Goal: Task Accomplishment & Management: Manage account settings

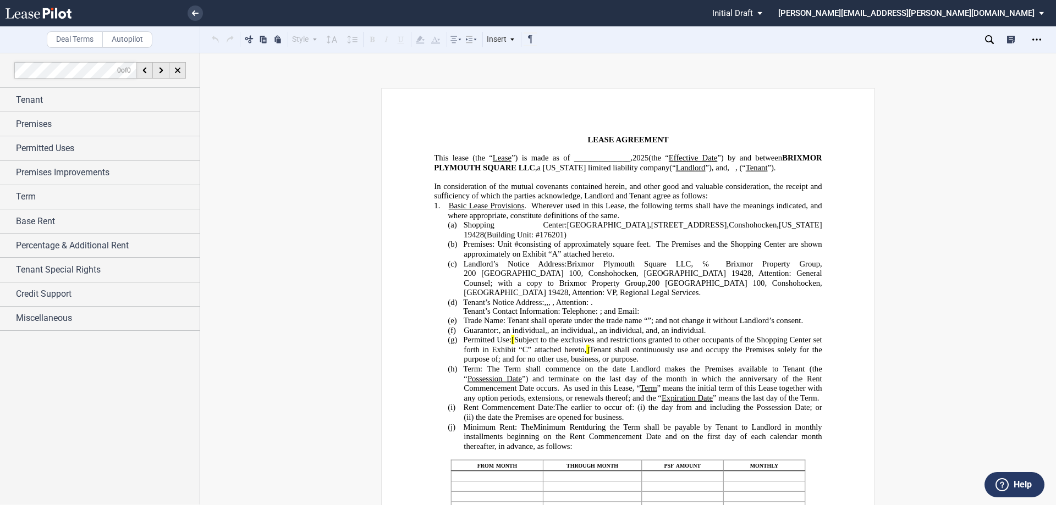
drag, startPoint x: 482, startPoint y: 155, endPoint x: 489, endPoint y: 155, distance: 7.1
click at [482, 155] on span "This lease (the “" at bounding box center [463, 157] width 58 height 9
drag, startPoint x: 643, startPoint y: 156, endPoint x: 622, endPoint y: 156, distance: 20.9
click at [622, 156] on span "This lease (this “ Lease ”) is made as of ______________, 2025 (the “ Effective…" at bounding box center [629, 162] width 390 height 19
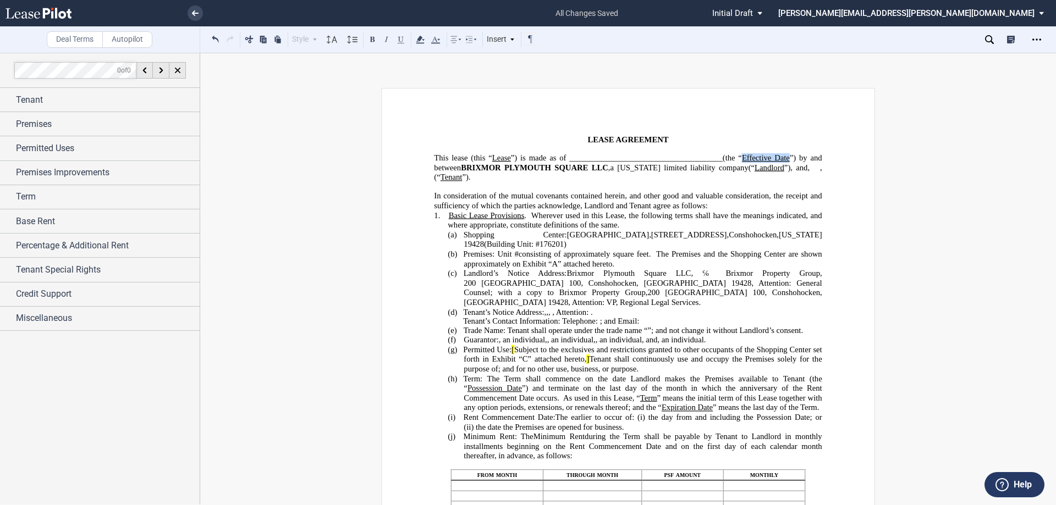
drag, startPoint x: 788, startPoint y: 155, endPoint x: 740, endPoint y: 155, distance: 47.3
click at [740, 155] on span "This lease (this “ Lease ”) is made as of ______________﻿______________________…" at bounding box center [629, 162] width 390 height 19
click at [372, 38] on button at bounding box center [372, 38] width 13 height 13
drag, startPoint x: 794, startPoint y: 170, endPoint x: 764, endPoint y: 169, distance: 29.7
click at [764, 169] on span "This lease (this “ Lease ”) is made as of ______________﻿______________________…" at bounding box center [629, 162] width 390 height 19
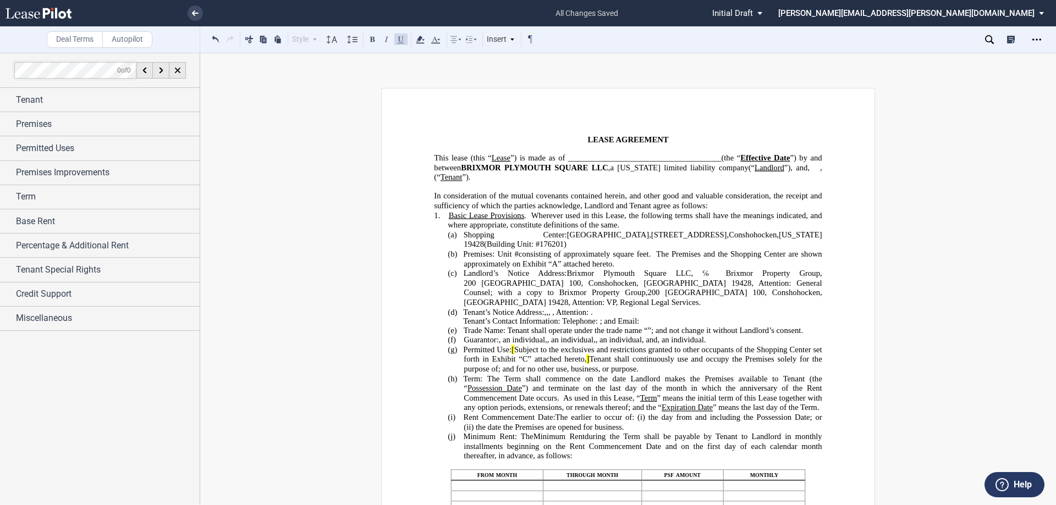
click at [372, 40] on button at bounding box center [372, 38] width 13 height 13
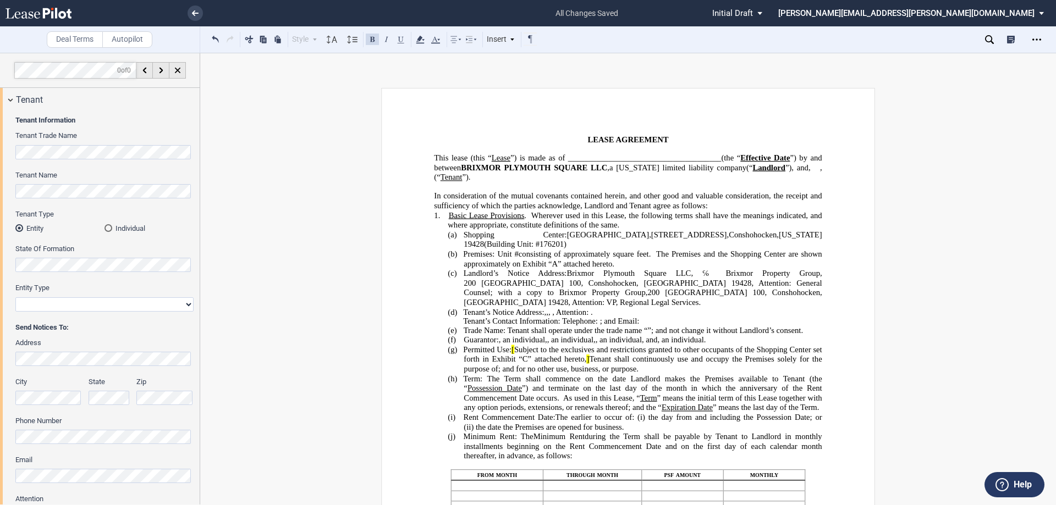
click at [515, 356] on span "Subject to the exclusives and restrictions granted to other occupants of the Sh…" at bounding box center [644, 354] width 360 height 19
click at [586, 367] on span "Tenant shall continuously use and occupy the Premises solely for the purpose of" at bounding box center [644, 364] width 360 height 19
click at [1039, 39] on icon "Open Lease options menu" at bounding box center [1036, 39] width 9 height 9
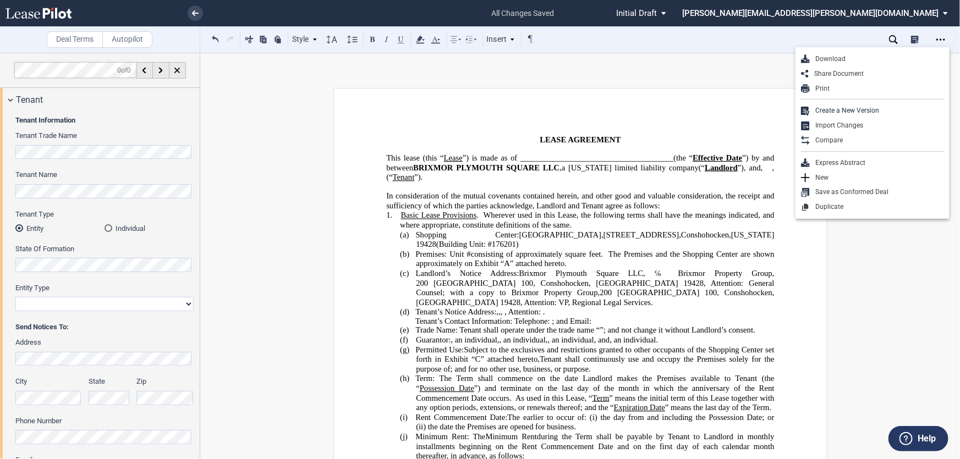
drag, startPoint x: 1048, startPoint y: 1, endPoint x: 730, endPoint y: 268, distance: 416.1
click at [516, 278] on span "[GEOGRAPHIC_DATA]" at bounding box center [474, 282] width 82 height 9
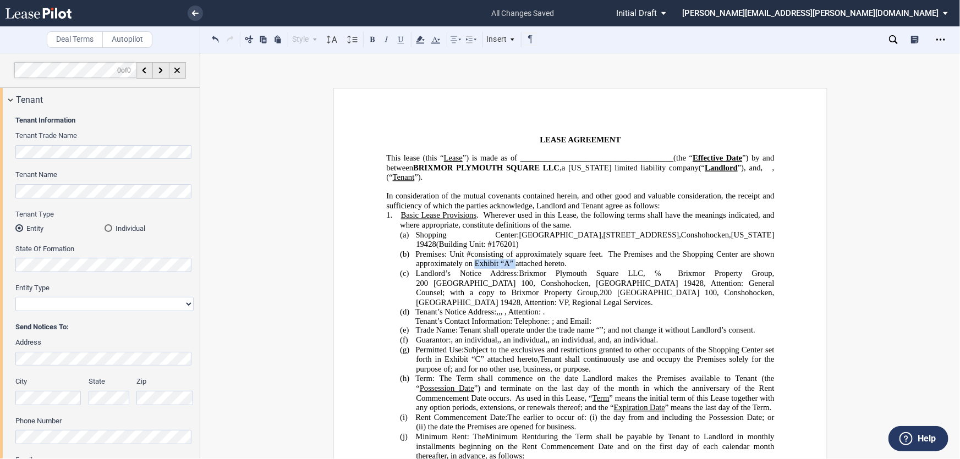
drag, startPoint x: 535, startPoint y: 258, endPoint x: 494, endPoint y: 259, distance: 40.2
click at [494, 259] on span "Premises: Unit # ﻿ ﻿ consisting of approximately ﻿ ﻿ square feet. The Premises …" at bounding box center [595, 258] width 361 height 19
click at [366, 38] on button at bounding box center [372, 38] width 13 height 13
click at [544, 234] on span "[GEOGRAPHIC_DATA]" at bounding box center [560, 234] width 82 height 9
click at [462, 251] on span "Premises: Unit #" at bounding box center [442, 253] width 55 height 9
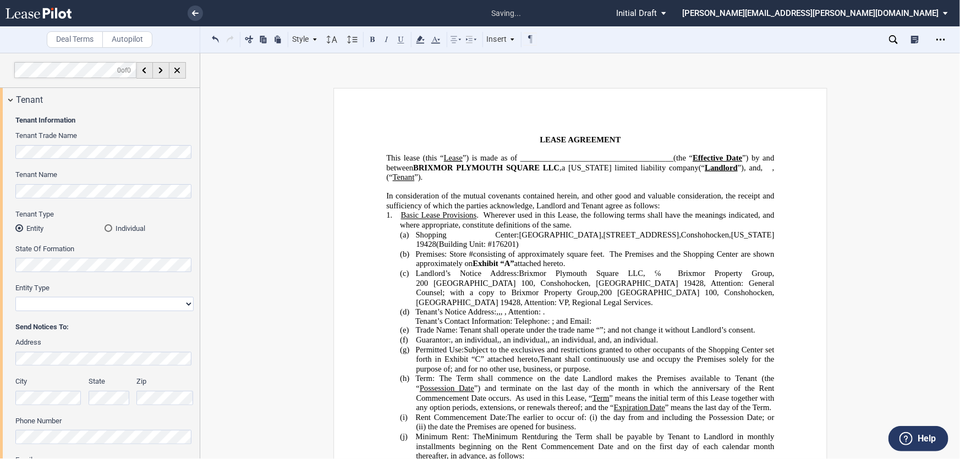
click at [487, 252] on span "consisting of approximately" at bounding box center [518, 253] width 91 height 9
drag, startPoint x: 508, startPoint y: 271, endPoint x: 628, endPoint y: 265, distance: 119.5
click at [628, 268] on span "Landlord’s Notice Address: [GEOGRAPHIC_DATA] LLC , ℅ Brixmor Property Group, [S…" at bounding box center [595, 282] width 361 height 29
click at [686, 278] on span "19428, Attention: General Counsel; with a copy to Brixmor Property Group," at bounding box center [596, 287] width 360 height 19
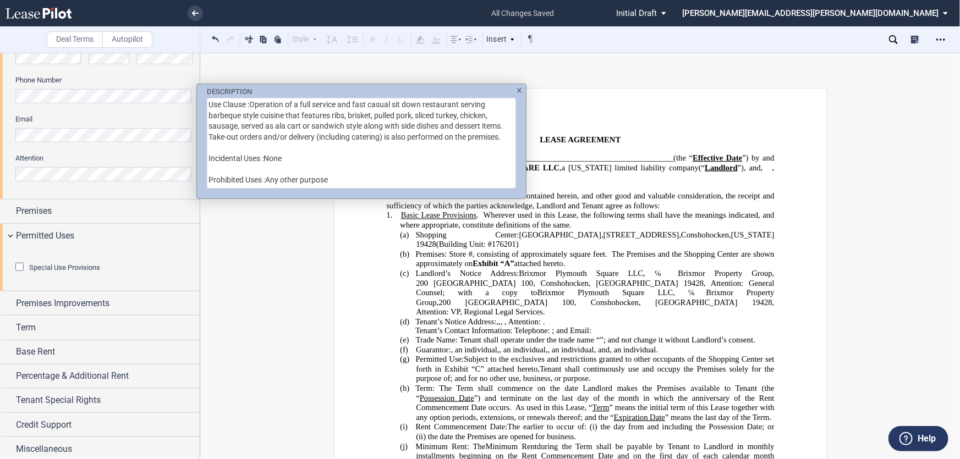
scroll to position [27, 0]
drag, startPoint x: 263, startPoint y: 147, endPoint x: 354, endPoint y: 177, distance: 95.0
click at [354, 177] on textarea "Use Clause :Operation of a full service and fast casual sit down restaurant ser…" at bounding box center [361, 143] width 309 height 91
drag, startPoint x: 251, startPoint y: 107, endPoint x: 180, endPoint y: 103, distance: 70.5
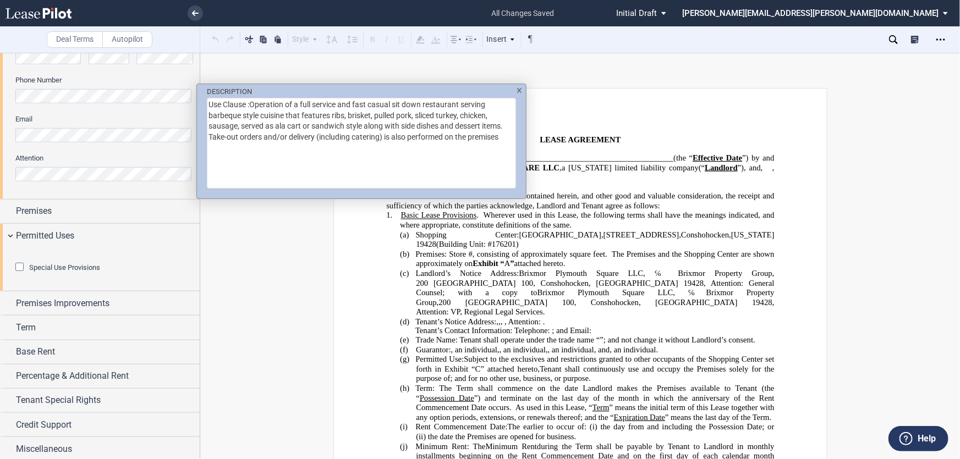
click at [180, 103] on div "DESCRIPTION Use Clause :Operation of a full service and fast casual sit down re…" at bounding box center [480, 229] width 960 height 459
drag, startPoint x: 252, startPoint y: 106, endPoint x: 190, endPoint y: 106, distance: 62.1
click at [190, 106] on div "DESCRIPTION Operation of a full service and fast casual sit down restaurant ser…" at bounding box center [480, 229] width 960 height 459
drag, startPoint x: 267, startPoint y: 106, endPoint x: 250, endPoint y: 107, distance: 17.6
click at [250, 107] on textarea "a full service and fast casual sit down restaurant serving barbeque style cuisi…" at bounding box center [361, 143] width 309 height 91
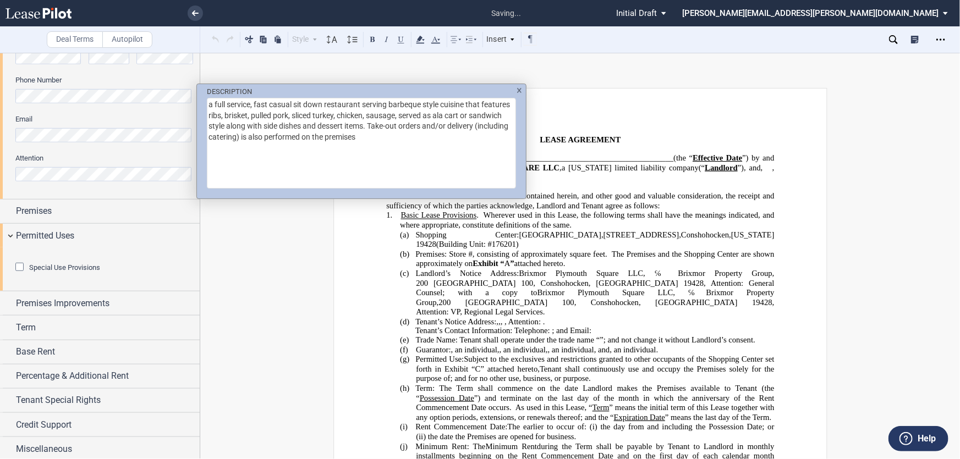
click at [305, 102] on textarea "a full service, fast casual sit down restaurant serving barbeque style cuisine …" at bounding box center [361, 143] width 309 height 91
click at [293, 106] on textarea "a full service, fast casual sit-down restaurant serving barbeque style cuisine …" at bounding box center [361, 143] width 309 height 91
type textarea "a full service, fast casual, sit-down restaurant serving barbeque style cuisine…"
click at [590, 390] on div "DESCRIPTION a full service, fast casual, sit-down restaurant serving barbeque s…" at bounding box center [480, 229] width 960 height 459
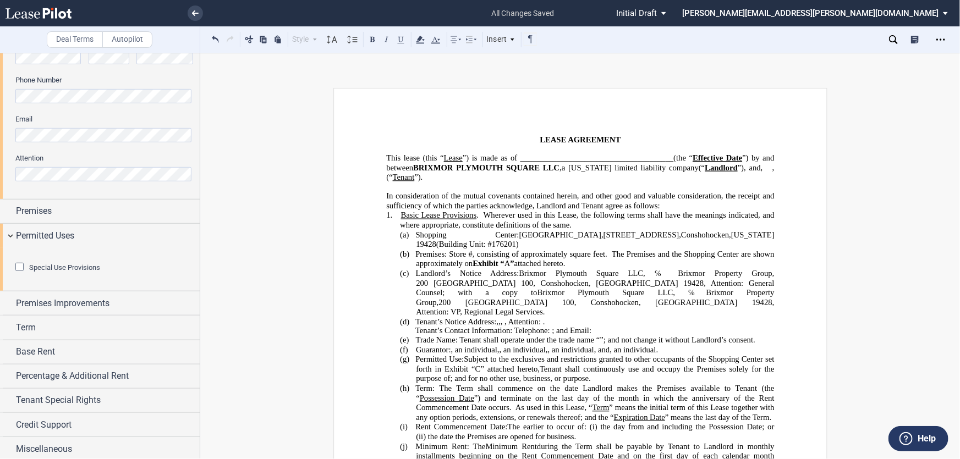
scroll to position [150, 0]
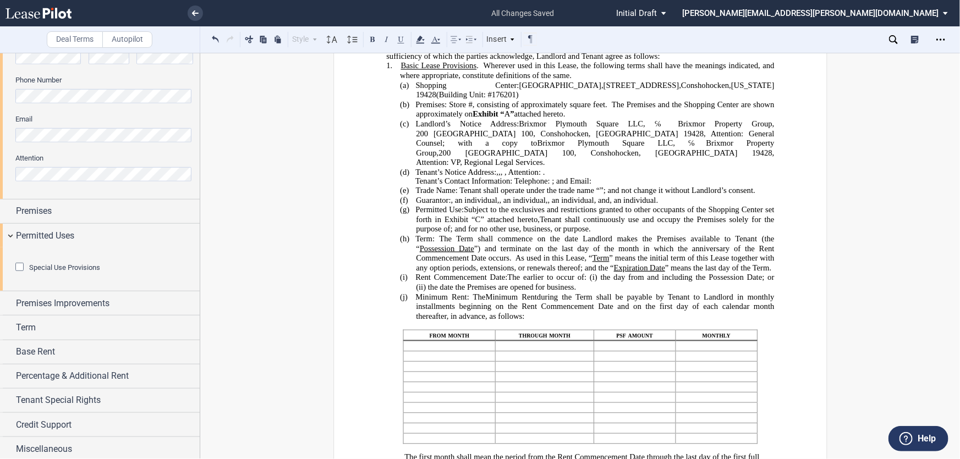
click at [665, 273] on span "” means the last day of the Term." at bounding box center [718, 267] width 106 height 9
drag, startPoint x: 662, startPoint y: 297, endPoint x: 612, endPoint y: 296, distance: 49.5
click at [612, 273] on span "anniversary of the Rent Commencement Date occurs. As used in this Lease, “ Term…" at bounding box center [596, 258] width 360 height 29
click at [370, 38] on button at bounding box center [372, 38] width 13 height 13
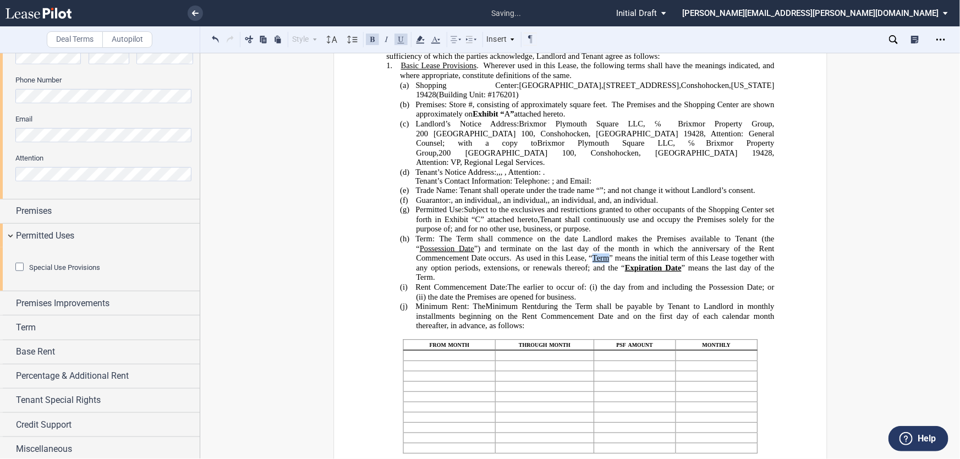
drag, startPoint x: 603, startPoint y: 290, endPoint x: 590, endPoint y: 287, distance: 13.5
click at [590, 282] on span "anniversary of the Rent Commencement Date occurs. As used in this Lease, “ Term…" at bounding box center [596, 263] width 360 height 38
click at [372, 41] on button at bounding box center [372, 38] width 13 height 13
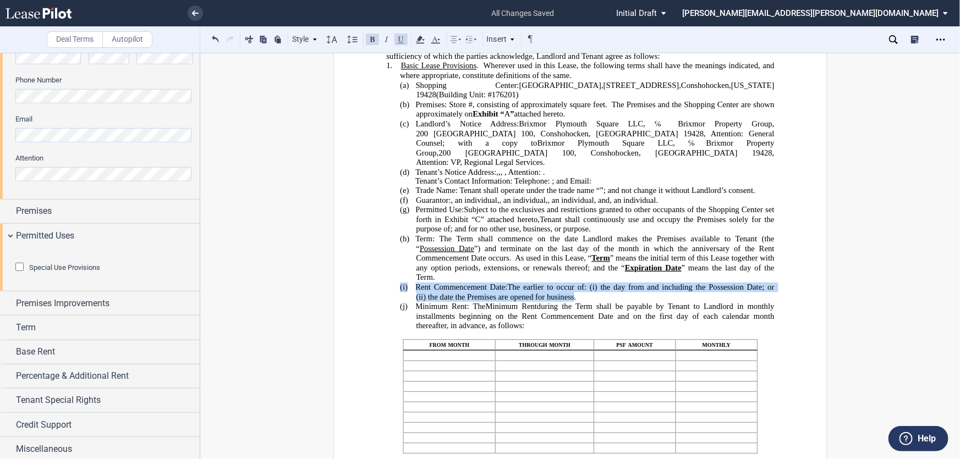
drag, startPoint x: 599, startPoint y: 325, endPoint x: 362, endPoint y: 117, distance: 315.2
click at [376, 43] on button at bounding box center [372, 38] width 13 height 13
click at [218, 38] on button at bounding box center [215, 38] width 13 height 13
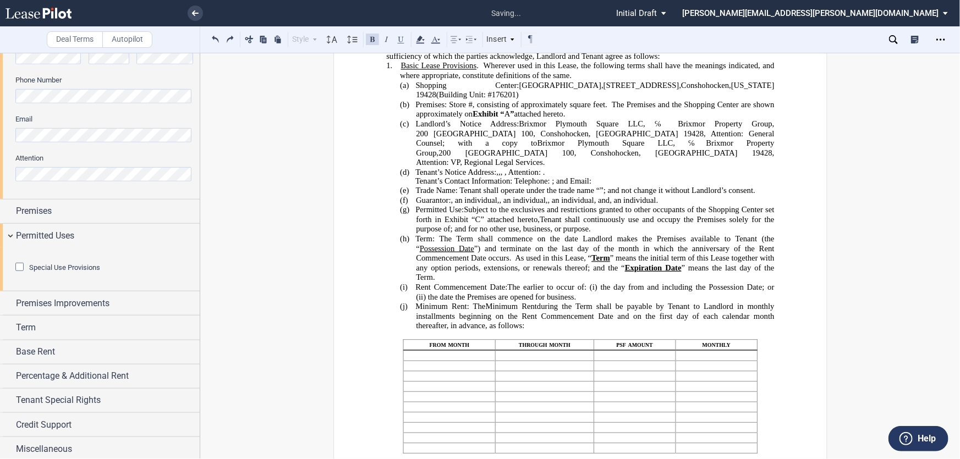
click at [71, 272] on span "Special Use Provisions" at bounding box center [64, 267] width 71 height 8
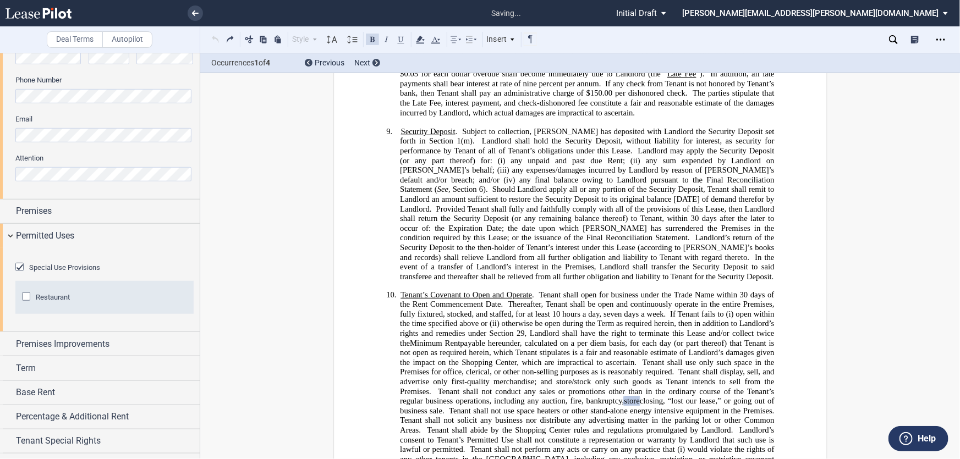
scroll to position [1798, 0]
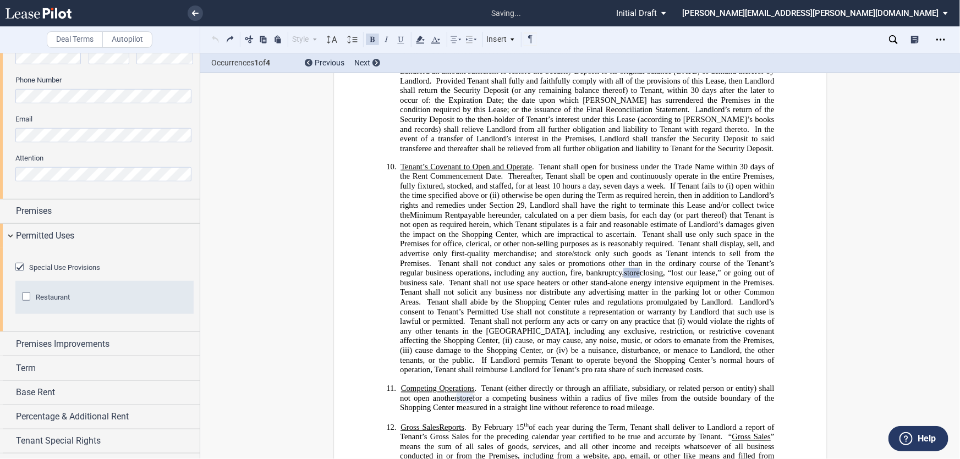
click at [60, 301] on span "Restaurant" at bounding box center [53, 297] width 34 height 8
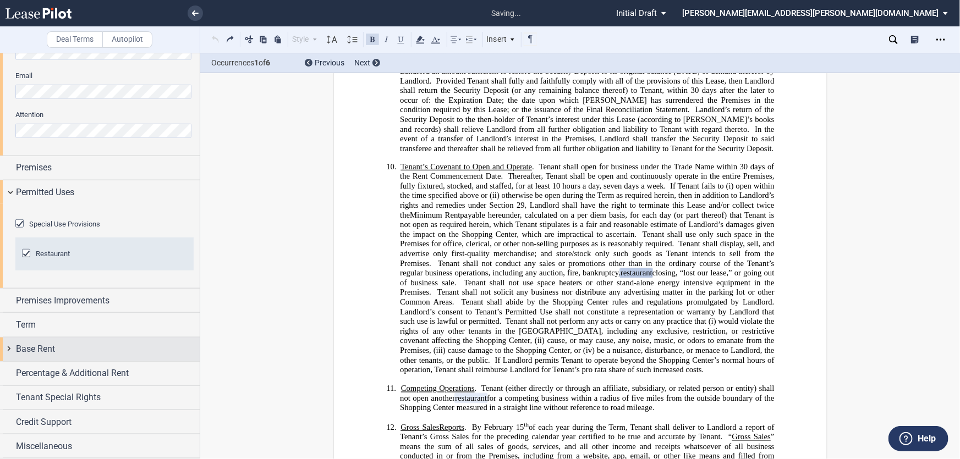
scroll to position [445, 0]
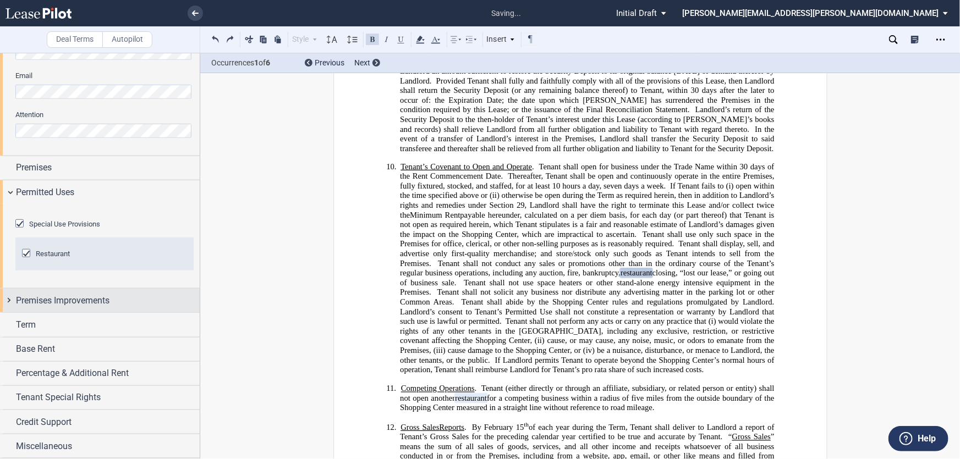
click at [92, 301] on span "Premises Improvements" at bounding box center [62, 300] width 93 height 13
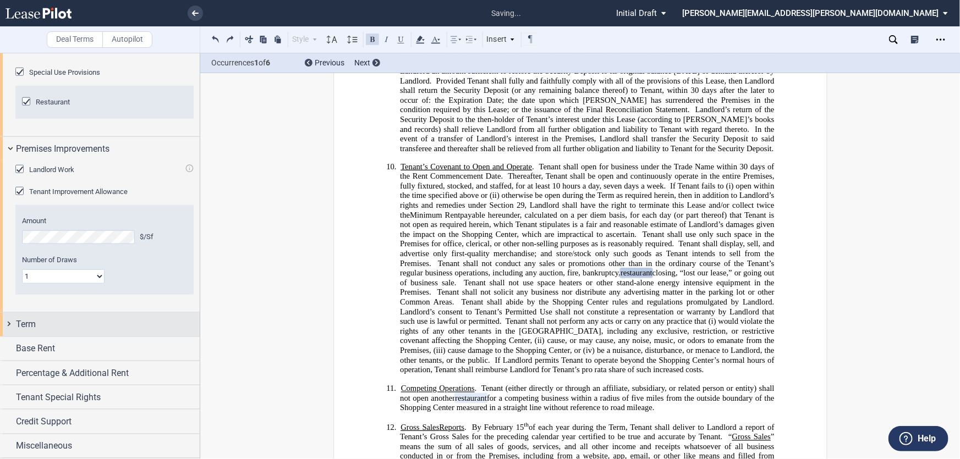
click at [72, 324] on div "Term" at bounding box center [108, 324] width 184 height 13
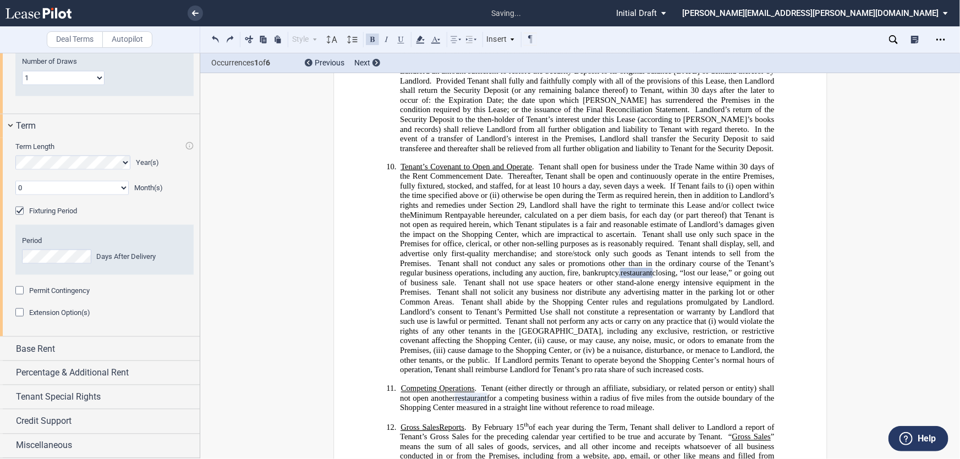
scroll to position [795, 0]
click at [52, 344] on span "Base Rent" at bounding box center [35, 349] width 39 height 13
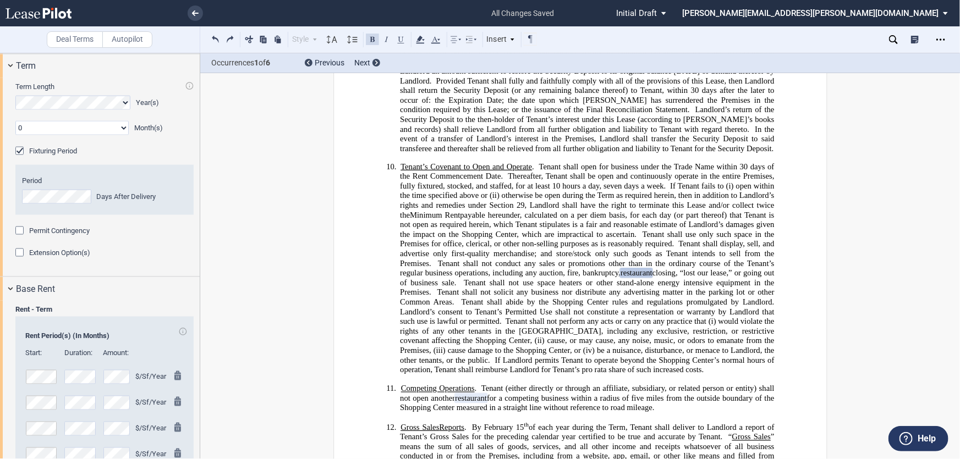
scroll to position [1156, 0]
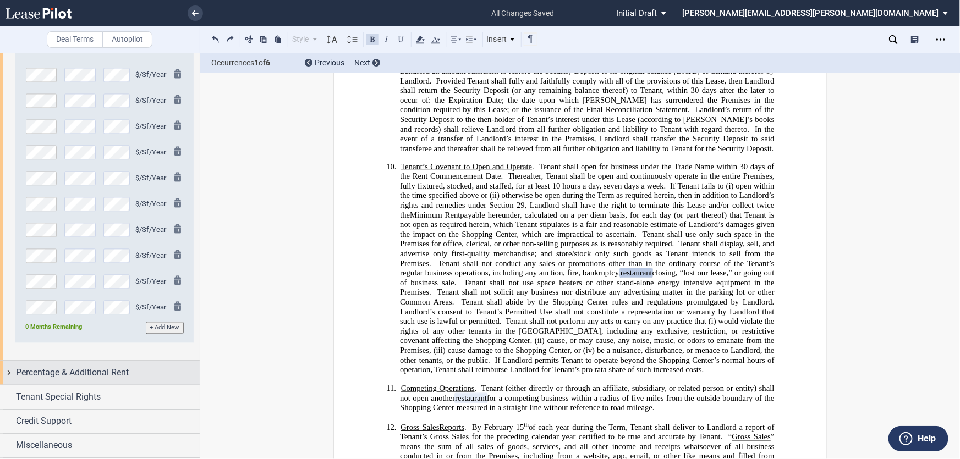
click at [98, 378] on span "Percentage & Additional Rent" at bounding box center [72, 373] width 113 height 13
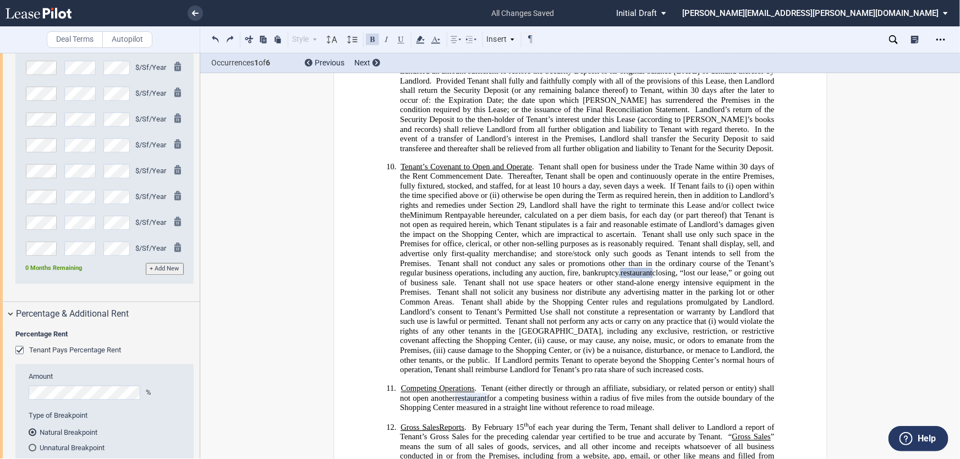
scroll to position [1406, 0]
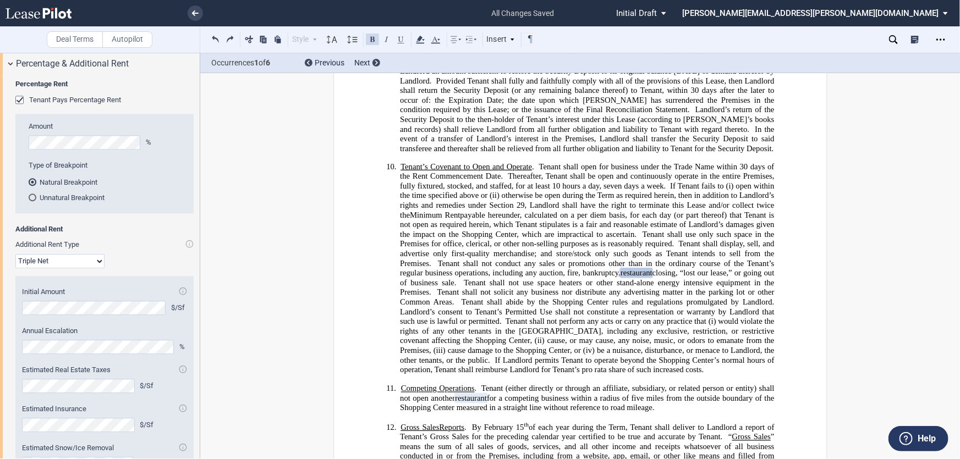
click at [24, 107] on div "Tenant Pays Percentage Rent" at bounding box center [20, 101] width 11 height 11
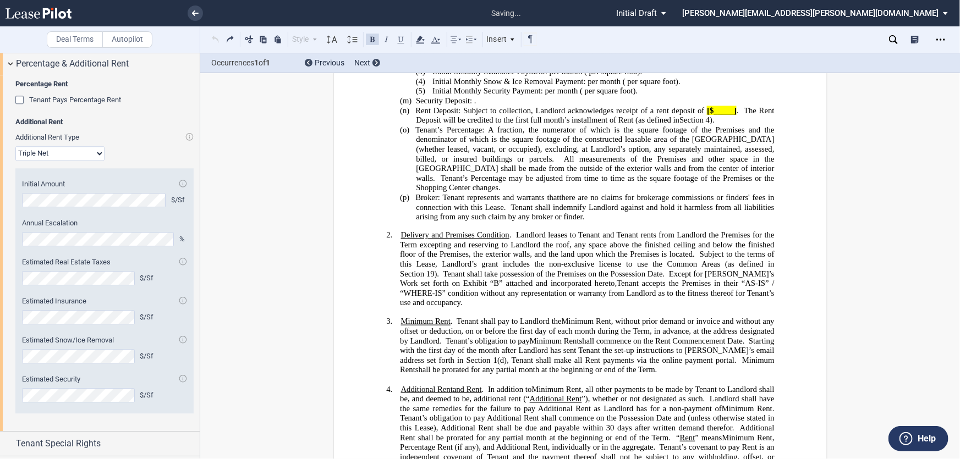
scroll to position [444, 0]
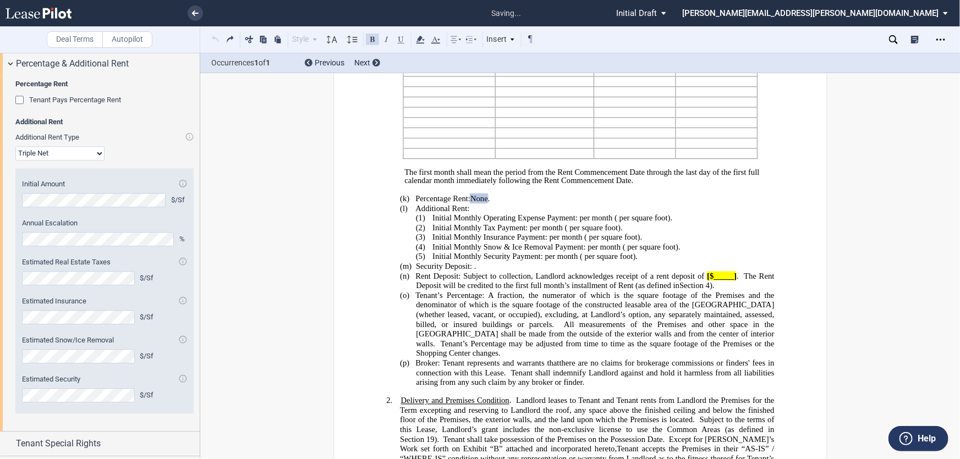
click at [64, 161] on select "Modified Gross Gross Triple Net" at bounding box center [59, 153] width 89 height 14
click at [15, 161] on select "Modified Gross Gross Triple Net" at bounding box center [59, 153] width 89 height 14
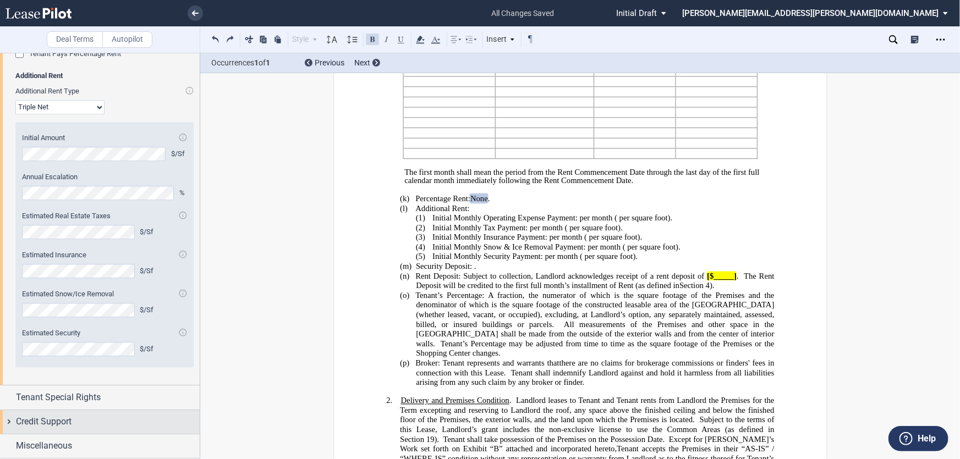
scroll to position [1512, 0]
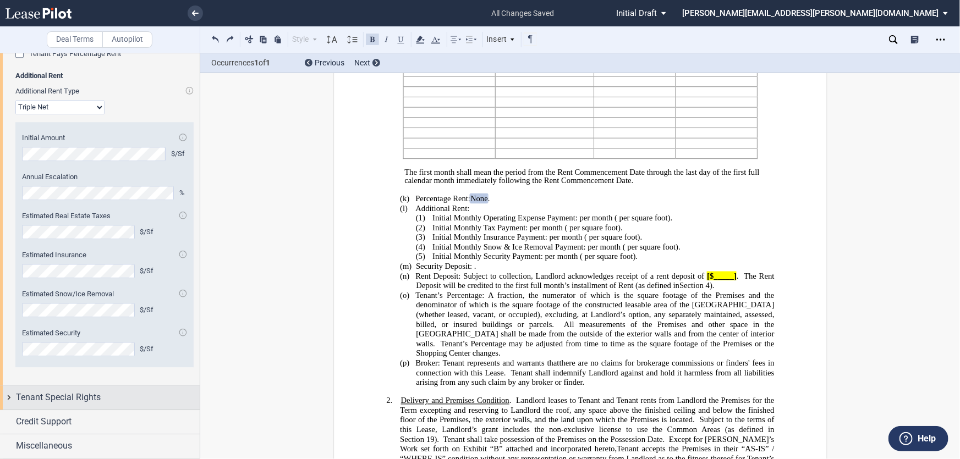
click at [78, 401] on span "Tenant Special Rights" at bounding box center [58, 397] width 85 height 13
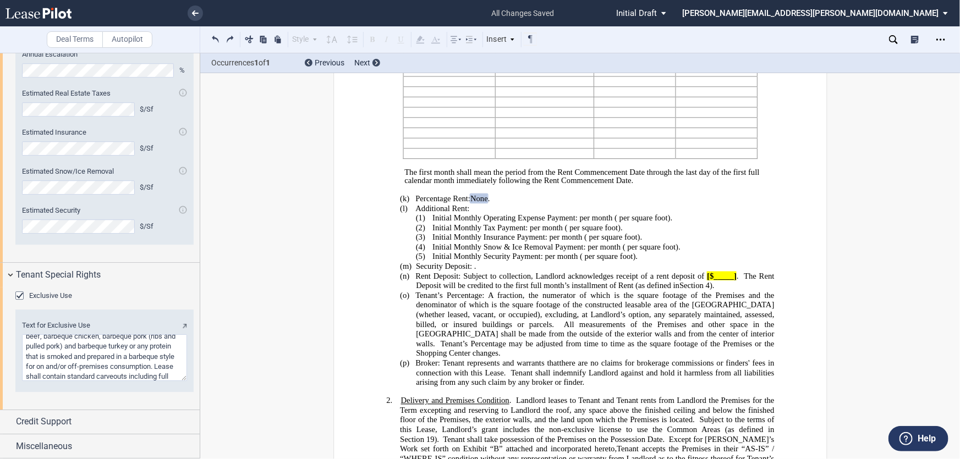
scroll to position [54, 0]
drag, startPoint x: 26, startPoint y: 340, endPoint x: 241, endPoint y: 251, distance: 233.5
click at [162, 378] on textarea "Text for Exclusive Use" at bounding box center [104, 357] width 165 height 47
click at [101, 366] on textarea "Text for Exclusive Use" at bounding box center [104, 357] width 165 height 47
click at [24, 297] on div "Exclusive Use" at bounding box center [20, 296] width 11 height 11
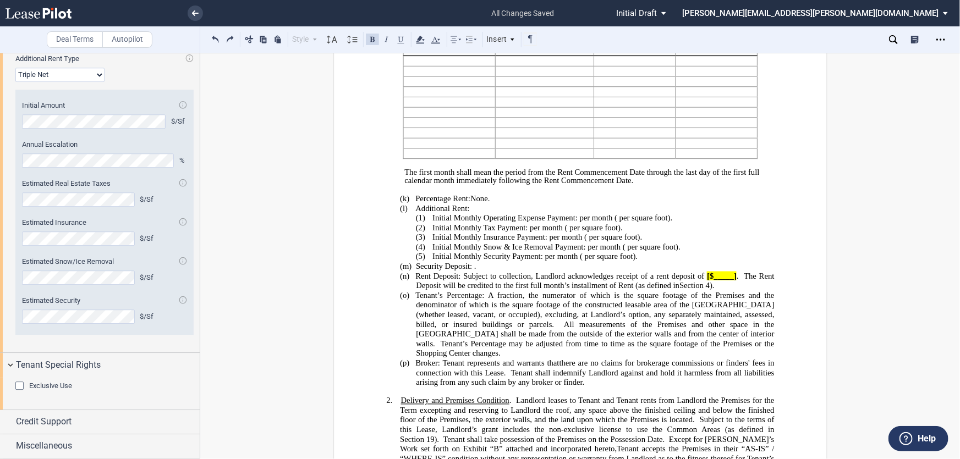
scroll to position [1545, 0]
click at [28, 393] on editor-control "Exclusive Use" at bounding box center [104, 392] width 178 height 22
click at [33, 387] on span "Exclusive Use" at bounding box center [50, 386] width 43 height 8
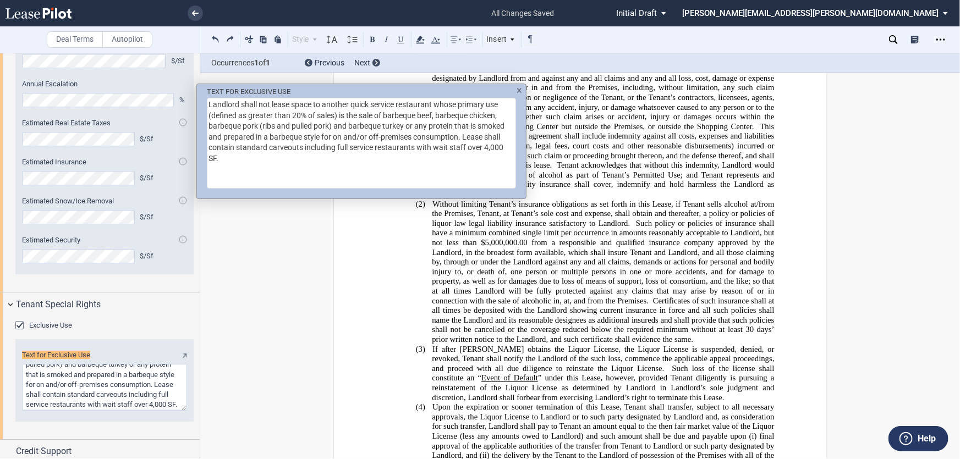
scroll to position [1635, 0]
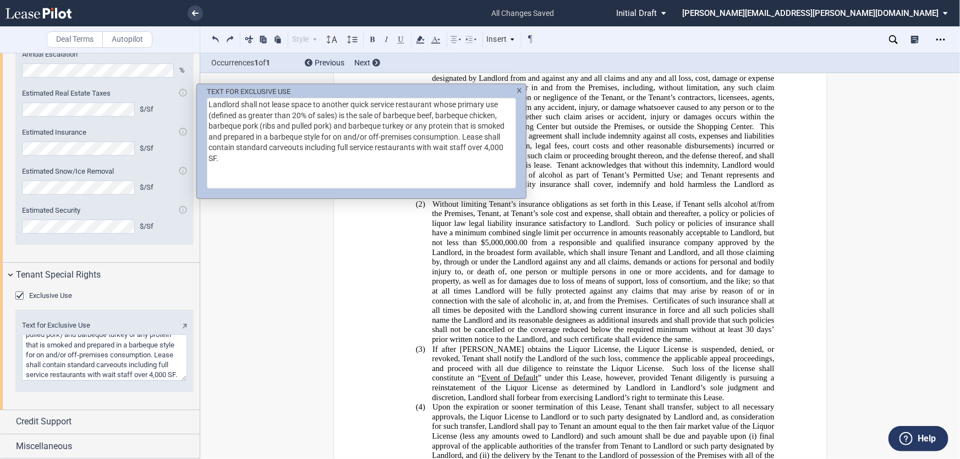
click at [481, 335] on div "TEXT FOR EXCLUSIVE USE Landlord shall not lease space to another quick service …" at bounding box center [480, 229] width 960 height 459
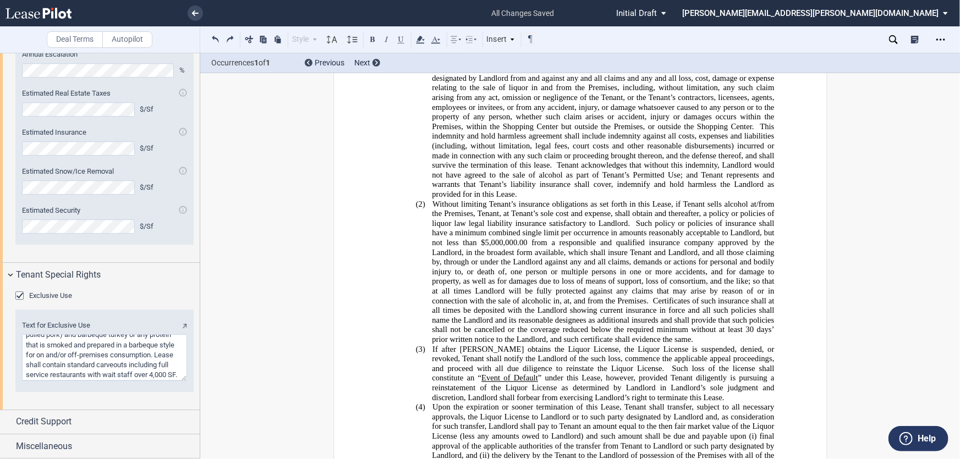
drag, startPoint x: 482, startPoint y: 338, endPoint x: 459, endPoint y: 340, distance: 23.2
drag, startPoint x: 479, startPoint y: 340, endPoint x: 460, endPoint y: 340, distance: 18.7
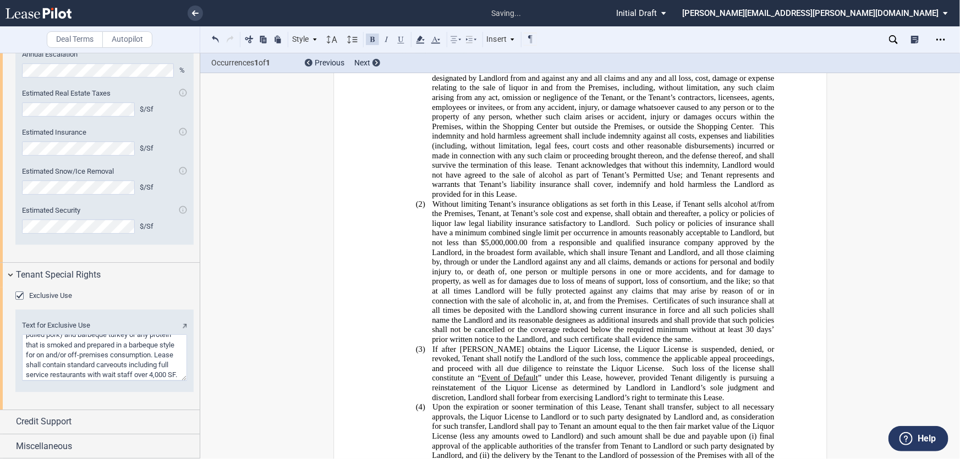
click at [368, 39] on button at bounding box center [372, 38] width 13 height 13
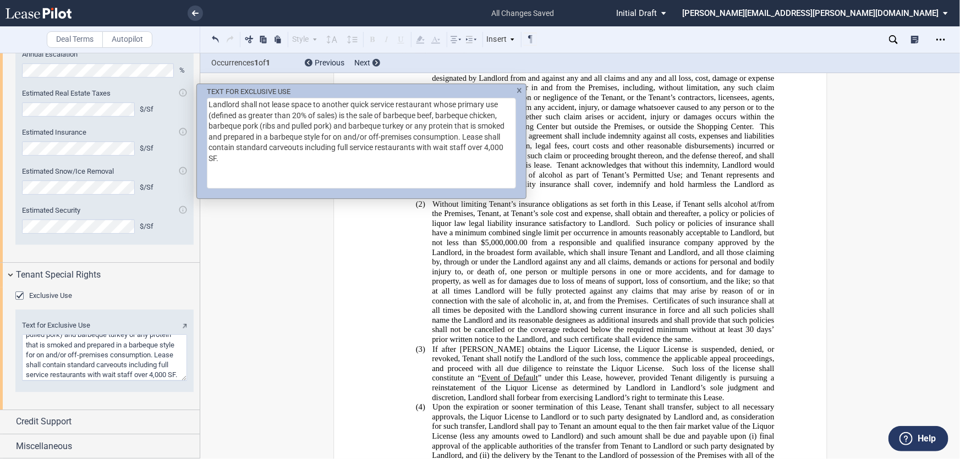
drag, startPoint x: 270, startPoint y: 159, endPoint x: 404, endPoint y: 151, distance: 134.5
click at [404, 151] on textarea "Landlord shall not lease space to another quick service restaurant whose primar…" at bounding box center [361, 143] width 309 height 91
click at [596, 337] on div "TEXT FOR EXCLUSIVE USE Landlord shall not lease space to another quick service …" at bounding box center [480, 229] width 960 height 459
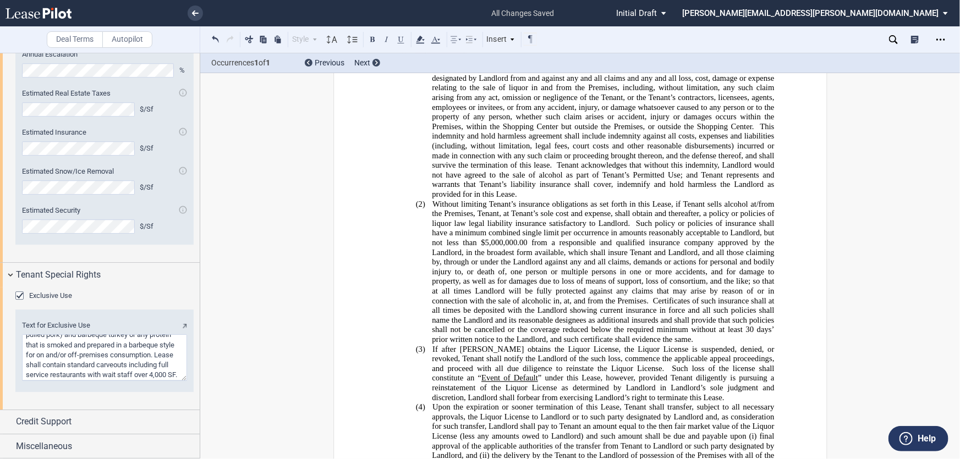
drag, startPoint x: 600, startPoint y: 338, endPoint x: 454, endPoint y: 348, distance: 146.1
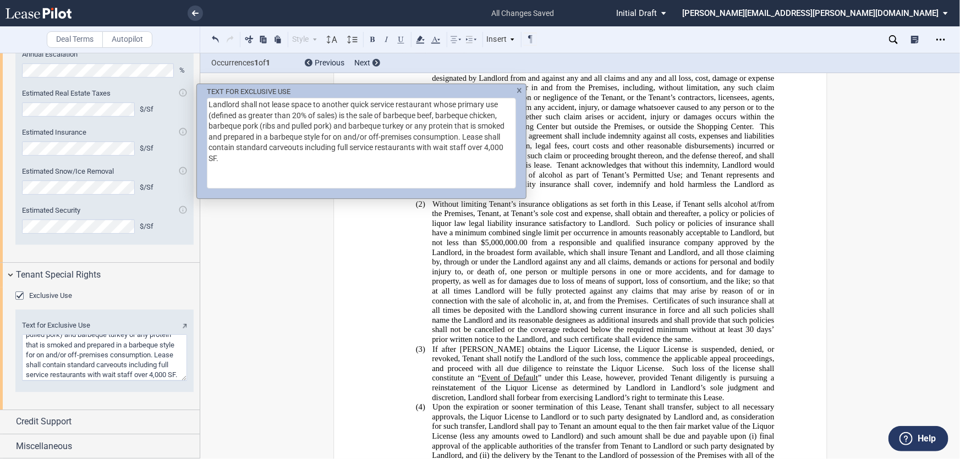
click at [475, 337] on div "TEXT FOR EXCLUSIVE USE Landlord shall not lease space to another quick service …" at bounding box center [480, 229] width 960 height 459
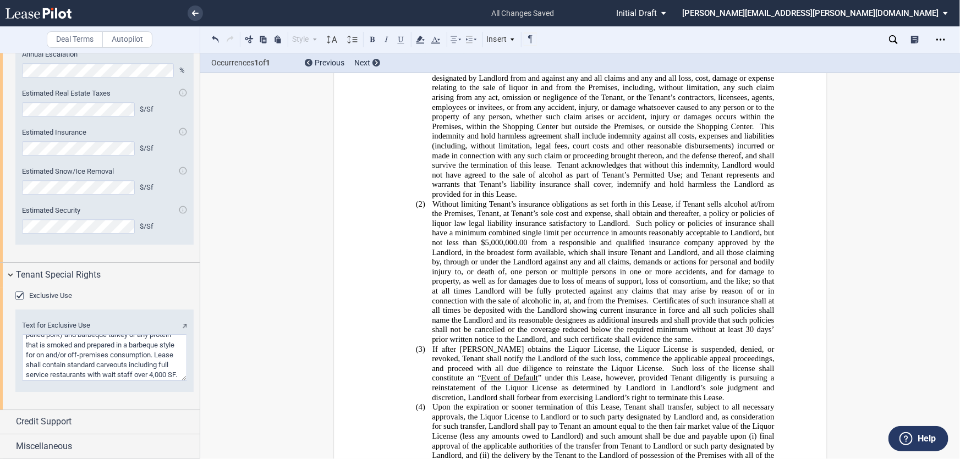
drag, startPoint x: 658, startPoint y: 329, endPoint x: 639, endPoint y: 327, distance: 18.9
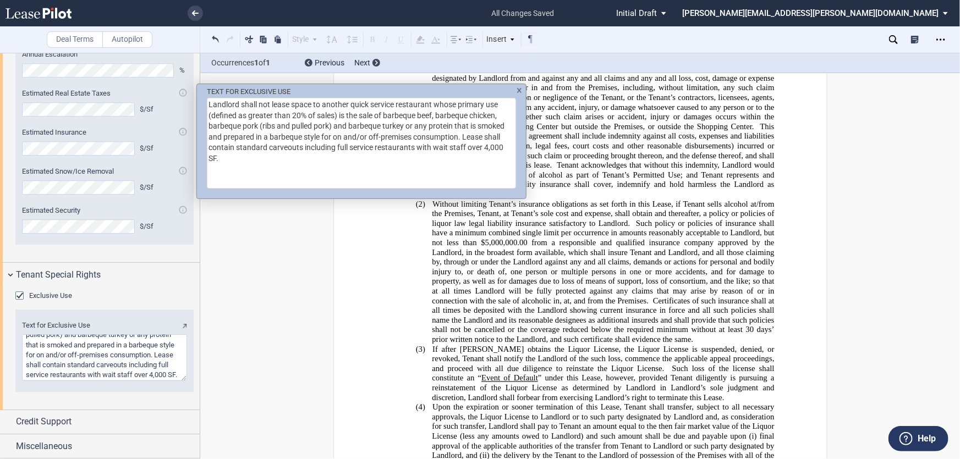
drag, startPoint x: 336, startPoint y: 149, endPoint x: 500, endPoint y: 143, distance: 164.6
click at [500, 143] on textarea "Landlord shall not lease space to another quick service restaurant whose primar…" at bounding box center [361, 143] width 309 height 91
drag, startPoint x: 628, startPoint y: 335, endPoint x: 634, endPoint y: 335, distance: 6.0
click at [628, 335] on div "TEXT FOR EXCLUSIVE USE Landlord shall not lease space to another quick service …" at bounding box center [480, 229] width 960 height 459
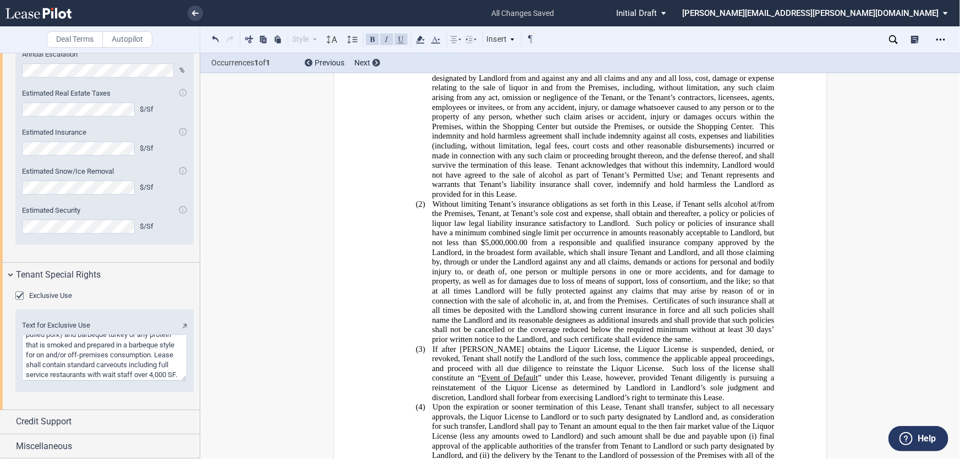
drag, startPoint x: 627, startPoint y: 338, endPoint x: 640, endPoint y: 330, distance: 14.8
drag, startPoint x: 645, startPoint y: 301, endPoint x: 595, endPoint y: 302, distance: 49.5
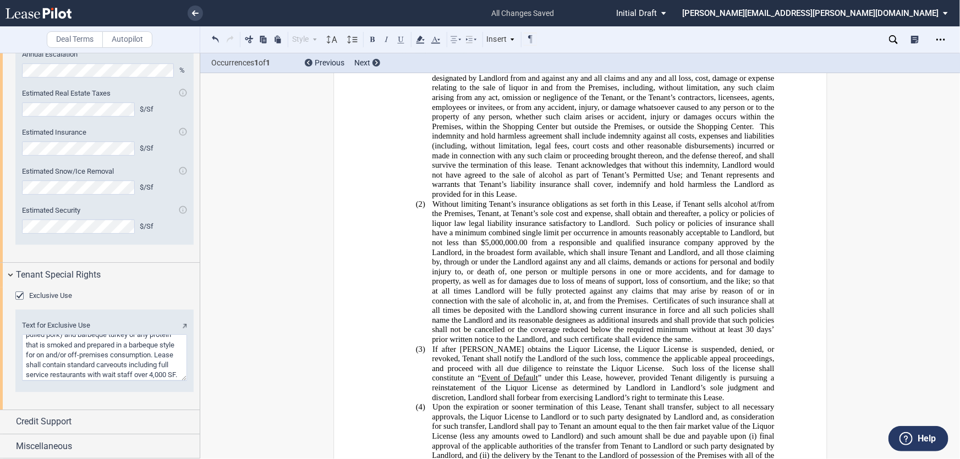
click at [370, 37] on button at bounding box center [372, 38] width 13 height 13
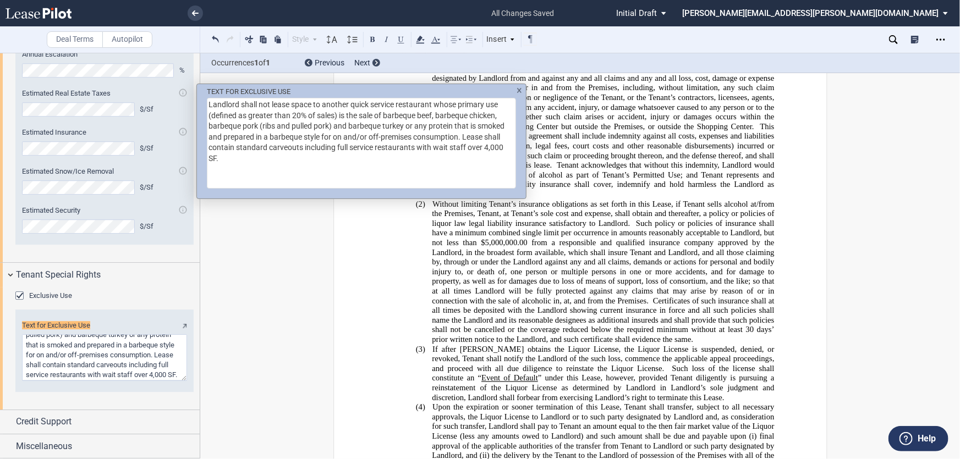
click at [328, 137] on textarea "Landlord shall not lease space to another quick service restaurant whose primar…" at bounding box center [361, 143] width 309 height 91
drag, startPoint x: 339, startPoint y: 153, endPoint x: 460, endPoint y: 137, distance: 122.0
click at [460, 137] on textarea "Landlord shall not lease space to another quick service restaurant whose primar…" at bounding box center [361, 143] width 309 height 91
type textarea "Landlord shall not lease space to another quick service restaurant whose primar…"
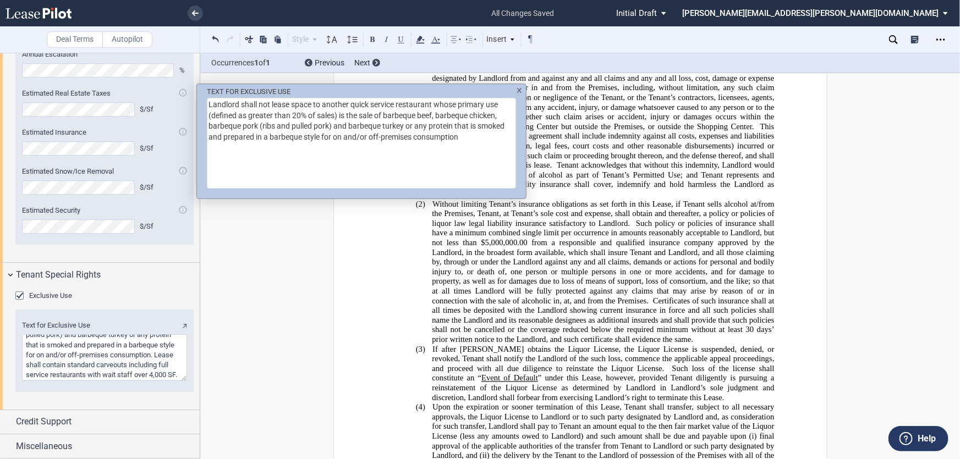
type textarea "Landlord shall not lease space to another quick service restaurant whose primar…"
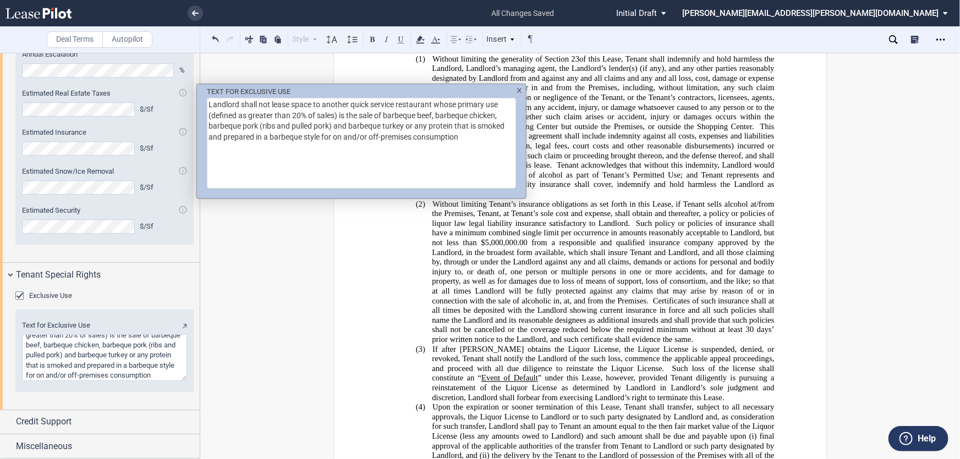
scroll to position [34, 0]
drag, startPoint x: 464, startPoint y: 137, endPoint x: 170, endPoint y: 92, distance: 297.1
click at [170, 92] on div "TEXT FOR EXCLUSIVE USE Landlord shall not lease space to another quick service …" at bounding box center [480, 229] width 960 height 459
click at [361, 131] on textarea "Landlord shall not lease space to another quick service restaurant whose primar…" at bounding box center [361, 143] width 309 height 91
type textarea "Landlord shall not lease space to another quick service restaurant whose primar…"
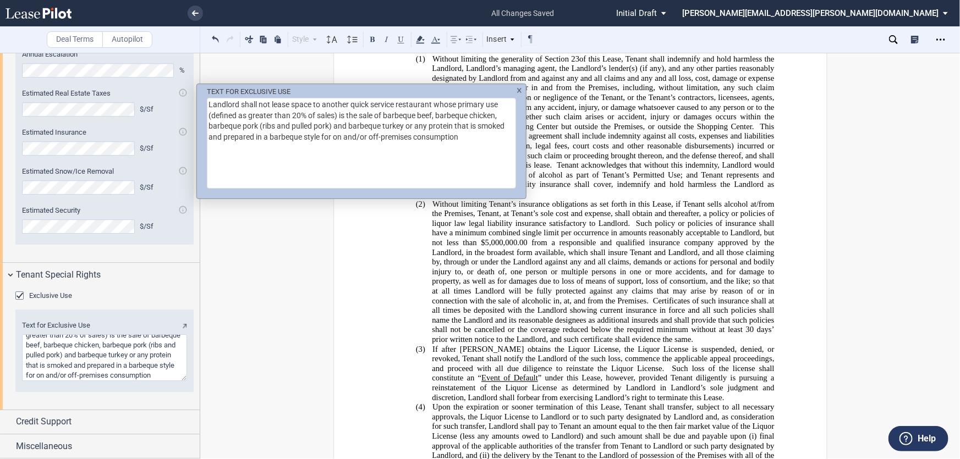
click at [531, 236] on div "TEXT FOR EXCLUSIVE USE Landlord shall not lease space to another quick service …" at bounding box center [480, 229] width 960 height 459
click at [421, 41] on div "TEXT FOR EXCLUSIVE USE Landlord shall not lease space to another quick service …" at bounding box center [480, 229] width 960 height 459
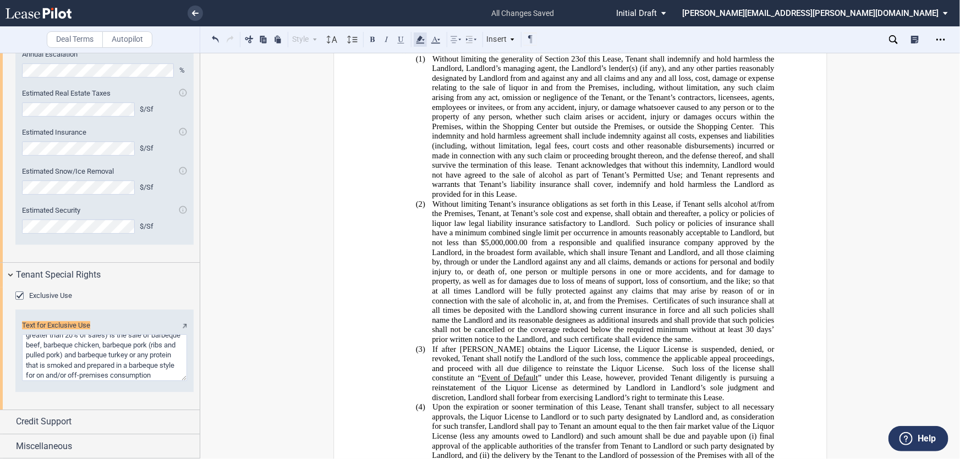
click at [419, 41] on use at bounding box center [420, 40] width 8 height 8
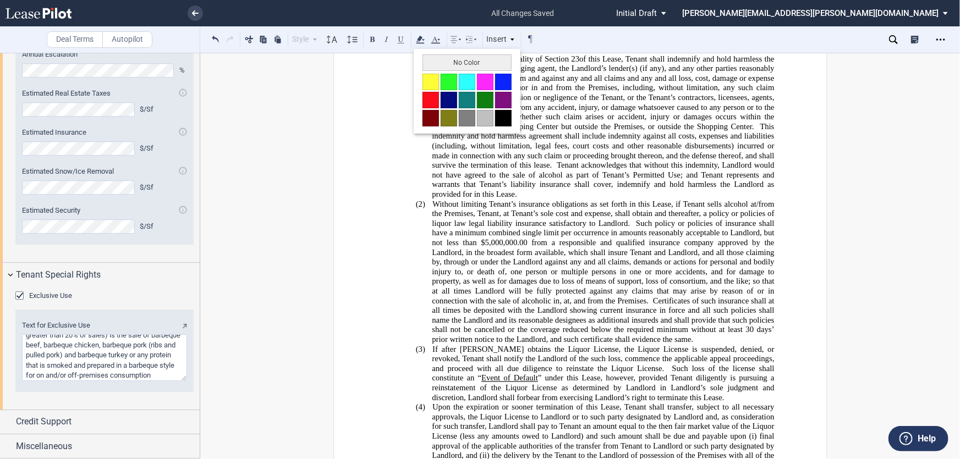
click at [436, 83] on button at bounding box center [430, 82] width 16 height 16
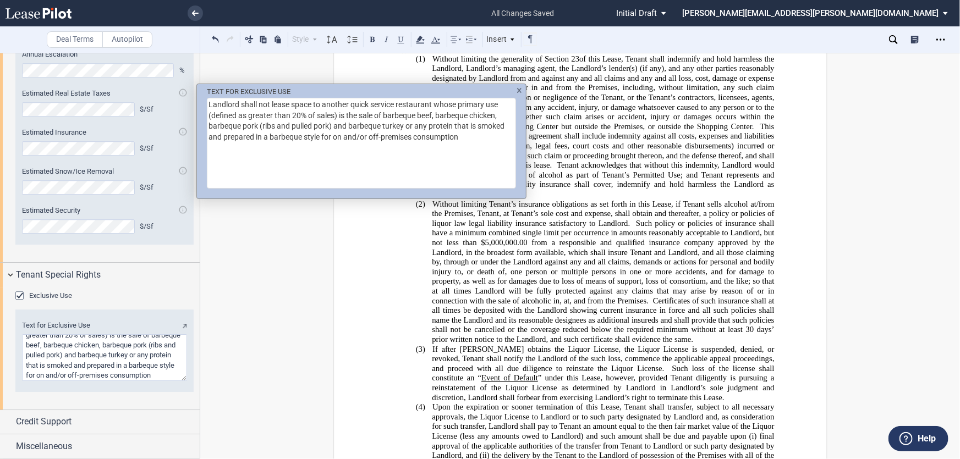
click at [590, 287] on div "TEXT FOR EXCLUSIVE USE Landlord shall not lease space to another quick service …" at bounding box center [480, 229] width 960 height 459
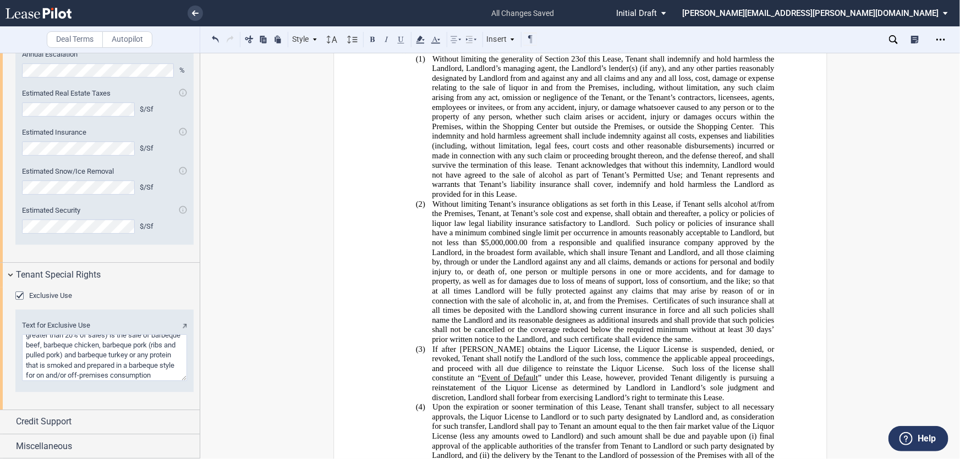
drag, startPoint x: 640, startPoint y: 394, endPoint x: 592, endPoint y: 396, distance: 47.9
click at [372, 41] on button at bounding box center [372, 38] width 13 height 13
drag, startPoint x: 541, startPoint y: 199, endPoint x: 518, endPoint y: 199, distance: 23.7
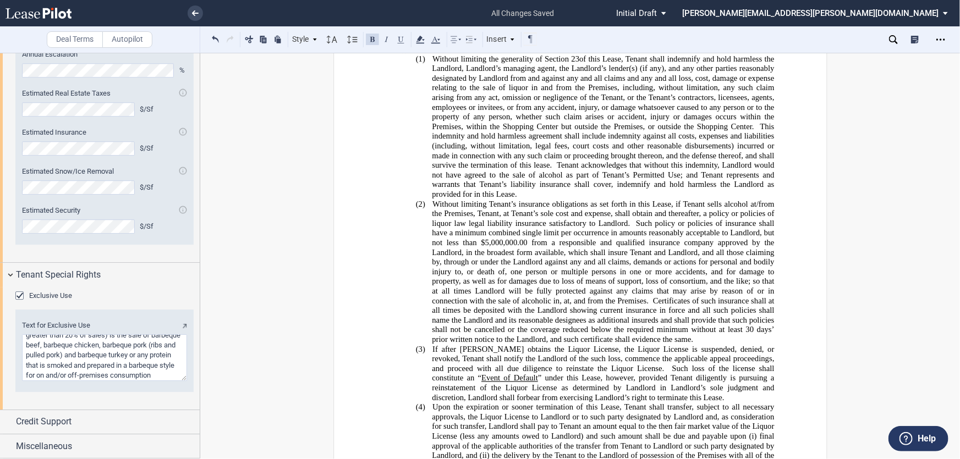
drag, startPoint x: 601, startPoint y: 199, endPoint x: 519, endPoint y: 195, distance: 82.6
click at [519, 403] on span "Upon the expiration or sooner termination of this Lease, Tenant shall transfer,…" at bounding box center [604, 451] width 344 height 96
drag, startPoint x: 402, startPoint y: 39, endPoint x: 419, endPoint y: 41, distance: 16.6
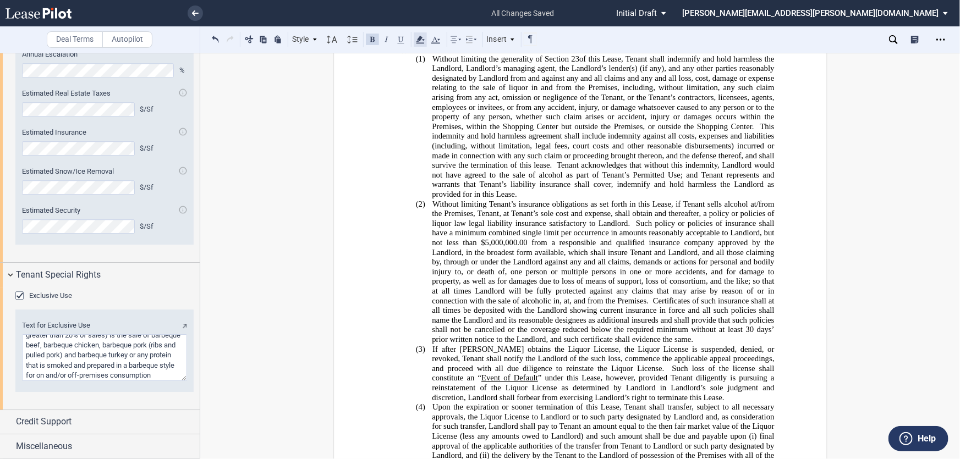
click at [419, 41] on div "Style 1. Section (a) Subsection (1) Subsection 1 (i) Subsection 2 Normal Normal…" at bounding box center [373, 39] width 329 height 14
click at [419, 41] on icon at bounding box center [420, 39] width 13 height 13
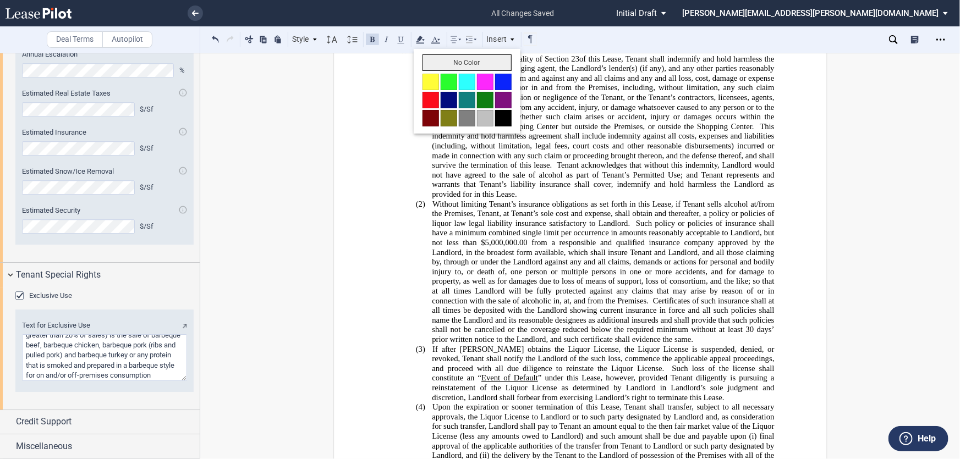
click at [426, 64] on button "No Color" at bounding box center [466, 62] width 89 height 16
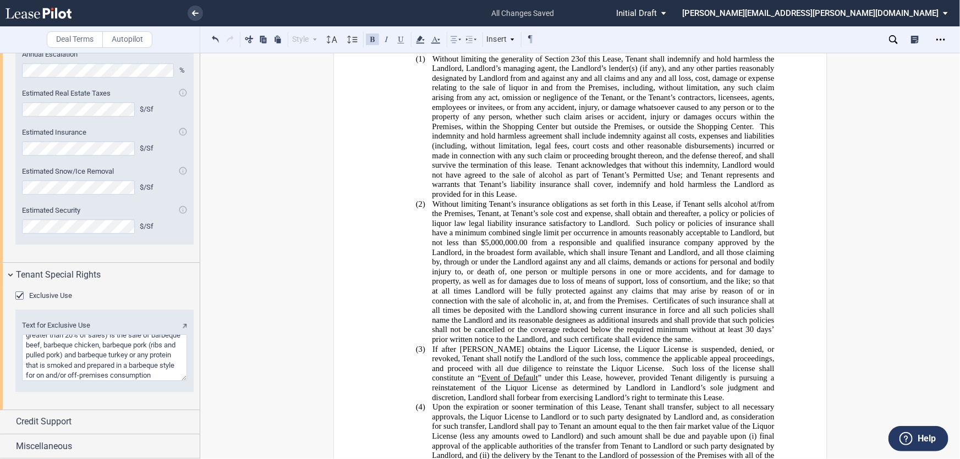
click at [531, 452] on span "the delivery by the Tenant to the Landlord of possession of the Premises with a…" at bounding box center [604, 461] width 344 height 19
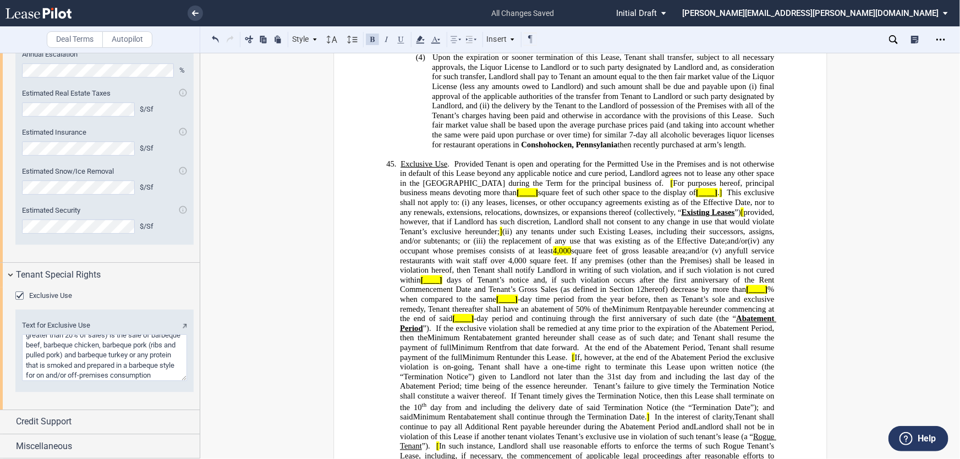
scroll to position [8772, 0]
drag, startPoint x: 628, startPoint y: 159, endPoint x: 582, endPoint y: 157, distance: 46.2
click at [368, 37] on button at bounding box center [372, 38] width 13 height 13
click at [649, 412] on span at bounding box center [651, 416] width 5 height 9
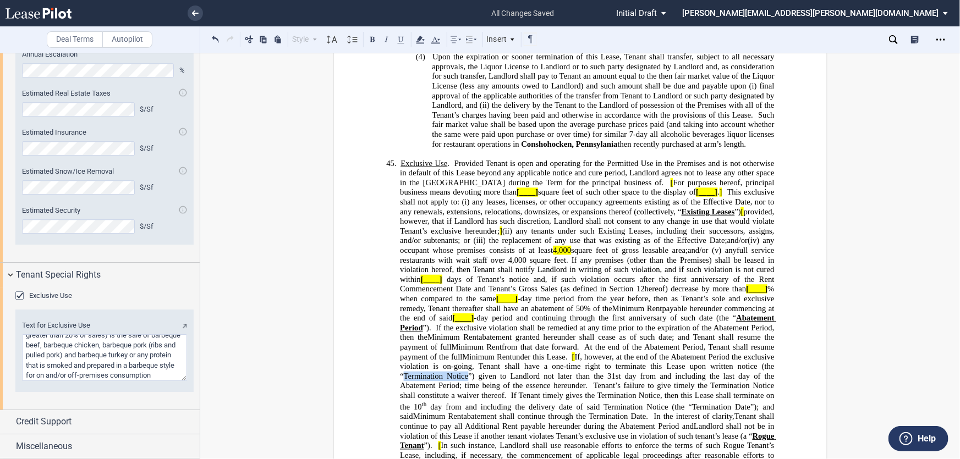
drag, startPoint x: 672, startPoint y: 91, endPoint x: 612, endPoint y: 90, distance: 60.0
click at [612, 353] on span "If, however, at the end of the Abatement Period the exclusive violation is on-g…" at bounding box center [588, 372] width 376 height 38
click at [370, 37] on button at bounding box center [372, 38] width 13 height 13
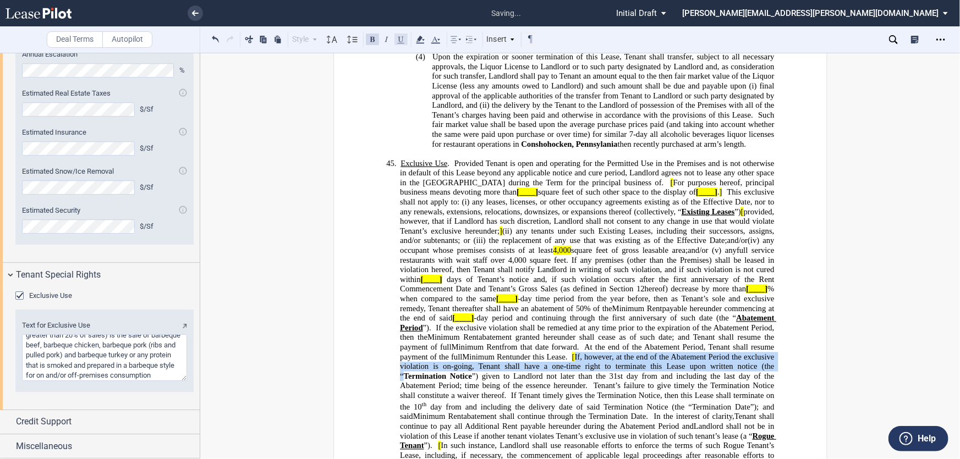
click at [400, 38] on button at bounding box center [400, 38] width 13 height 13
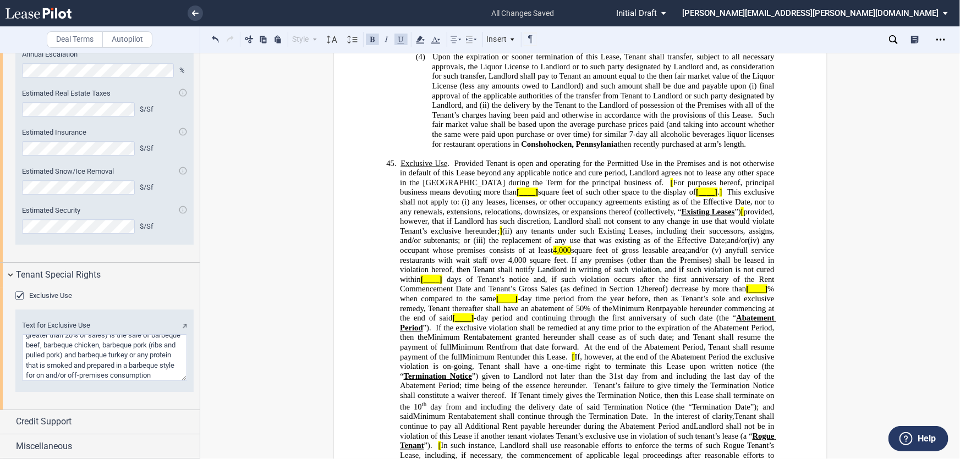
drag, startPoint x: 739, startPoint y: 250, endPoint x: 664, endPoint y: 252, distance: 74.3
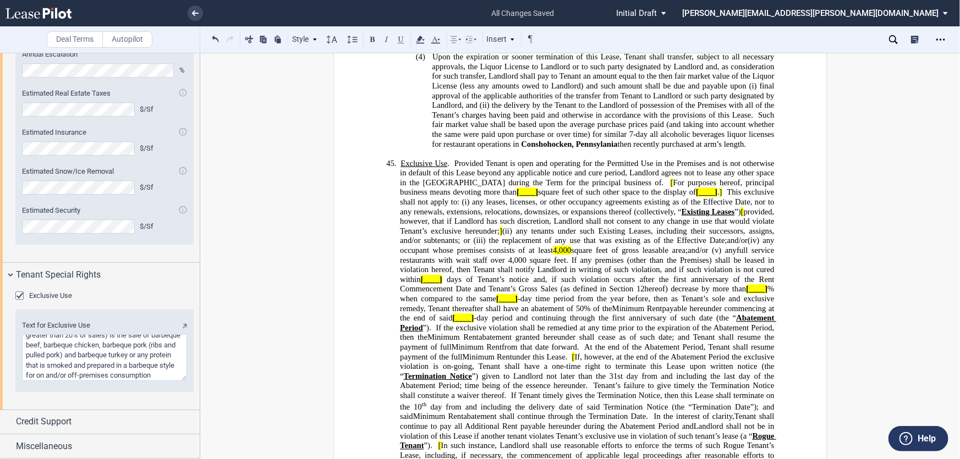
drag, startPoint x: 741, startPoint y: 251, endPoint x: 499, endPoint y: 137, distance: 266.9
click at [399, 39] on button at bounding box center [400, 38] width 13 height 13
click at [374, 40] on button at bounding box center [372, 38] width 13 height 13
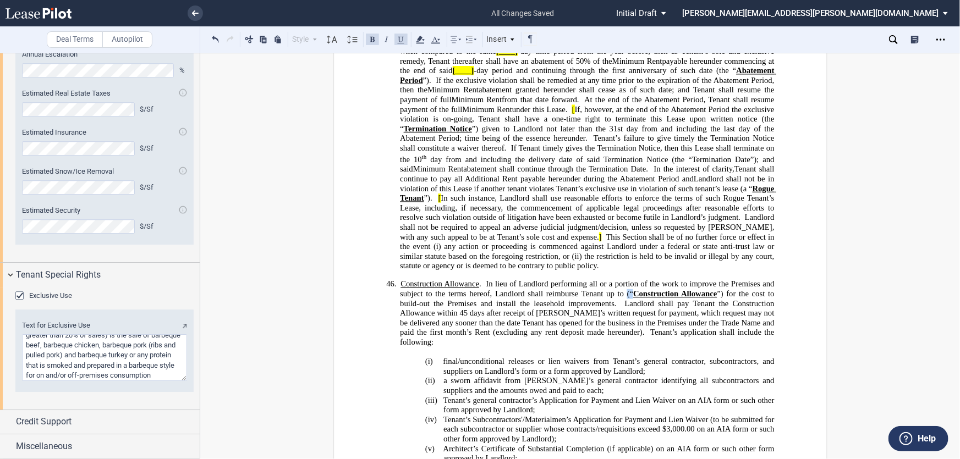
scroll to position [9022, 0]
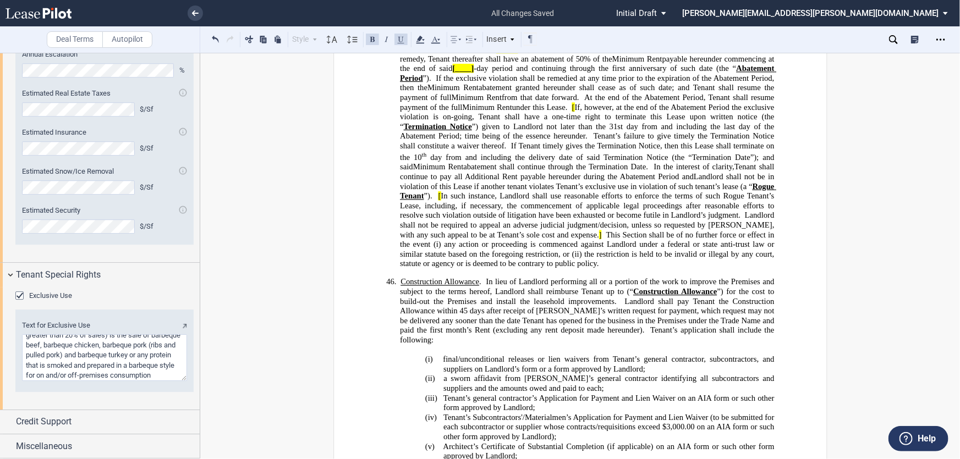
drag, startPoint x: 458, startPoint y: 309, endPoint x: 401, endPoint y: 306, distance: 57.3
click at [373, 38] on button at bounding box center [372, 38] width 13 height 13
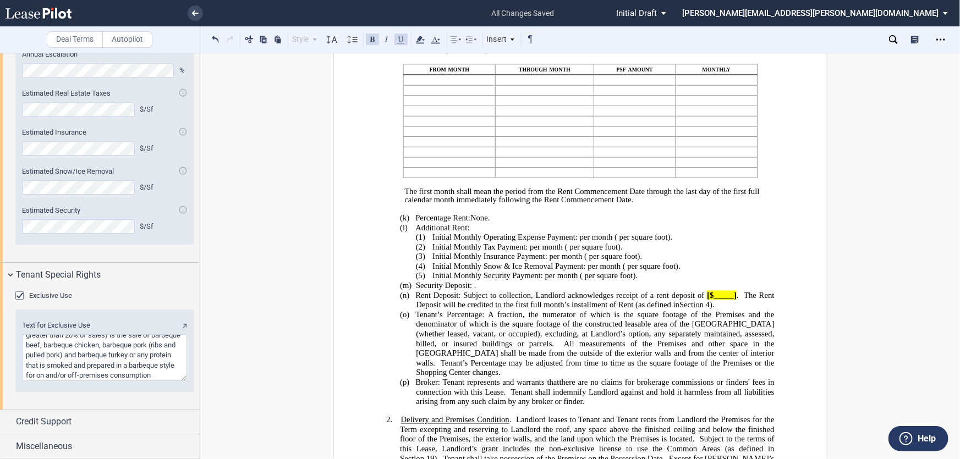
scroll to position [0, 0]
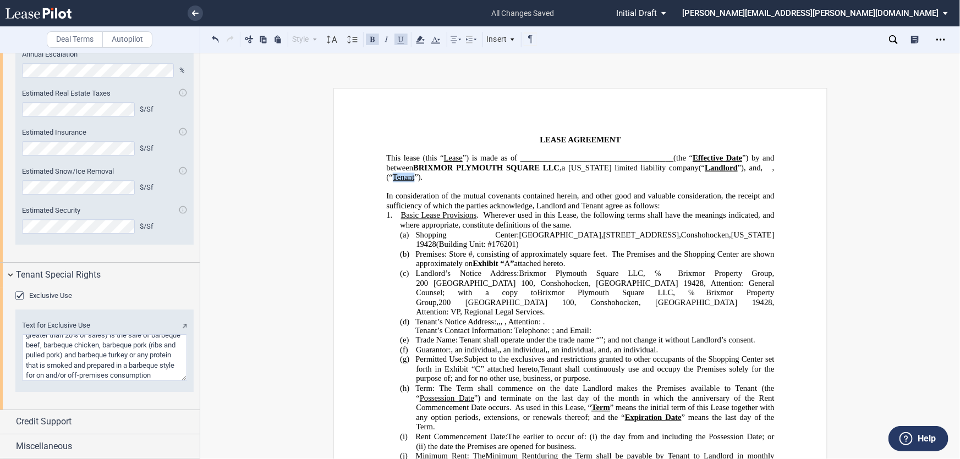
drag, startPoint x: 583, startPoint y: 175, endPoint x: 561, endPoint y: 177, distance: 22.0
click at [561, 177] on span ", (“ Tenant ”)." at bounding box center [581, 172] width 390 height 19
click at [372, 38] on button at bounding box center [372, 38] width 13 height 13
drag, startPoint x: 459, startPoint y: 158, endPoint x: 398, endPoint y: 46, distance: 127.7
click at [440, 156] on span "This lease (this “ Lease ”) is made as of ______________﻿______________________…" at bounding box center [581, 162] width 390 height 19
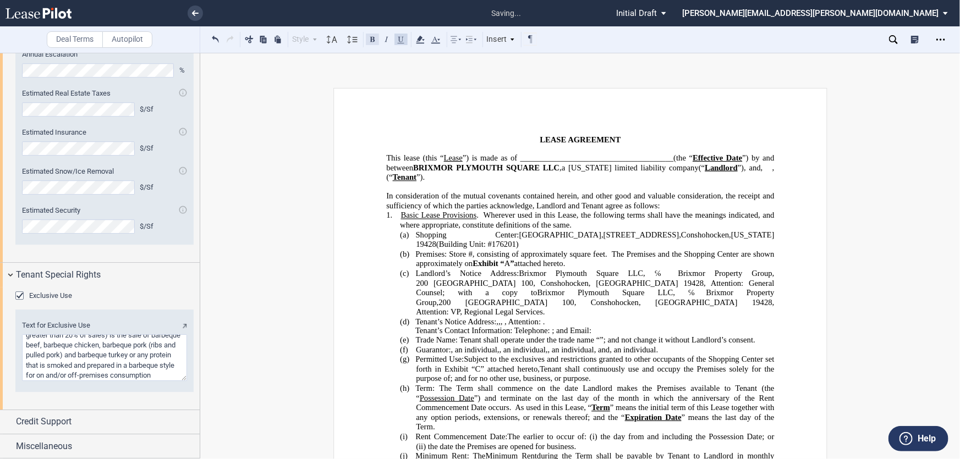
click at [375, 38] on button at bounding box center [372, 38] width 13 height 13
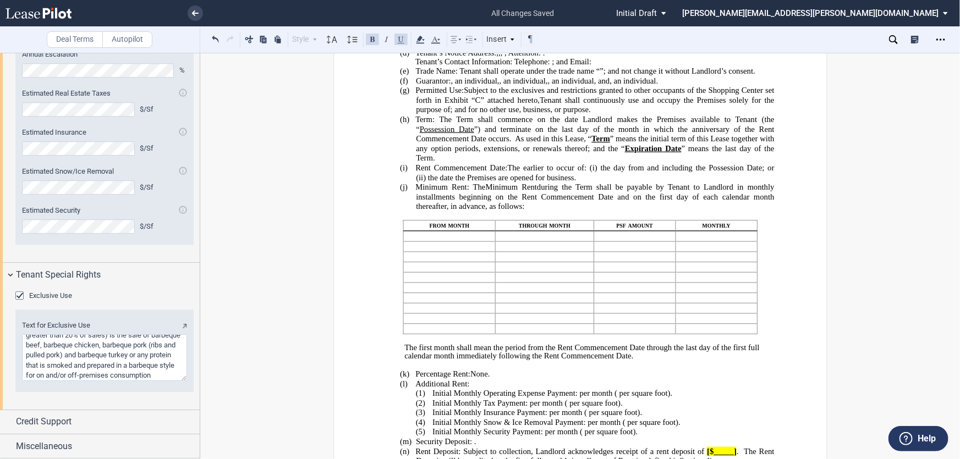
scroll to position [250, 0]
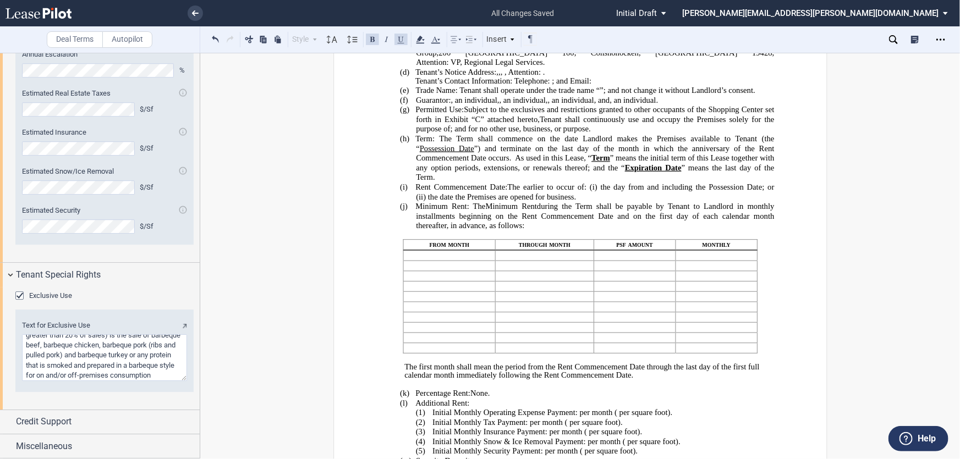
click at [566, 86] on span "Trade Name: Tenant shall operate under the trade name “" at bounding box center [507, 90] width 184 height 9
click at [603, 86] on span "”; and not change it without Landlord’s consent." at bounding box center [681, 90] width 156 height 9
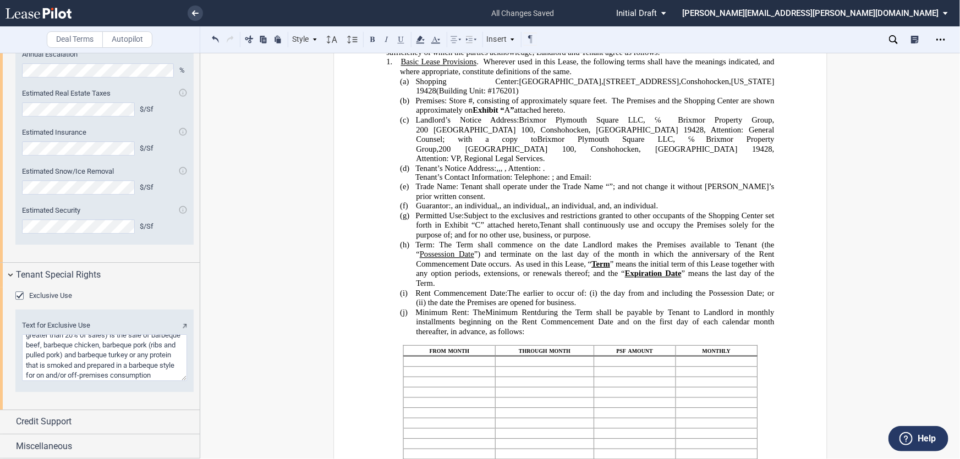
scroll to position [150, 0]
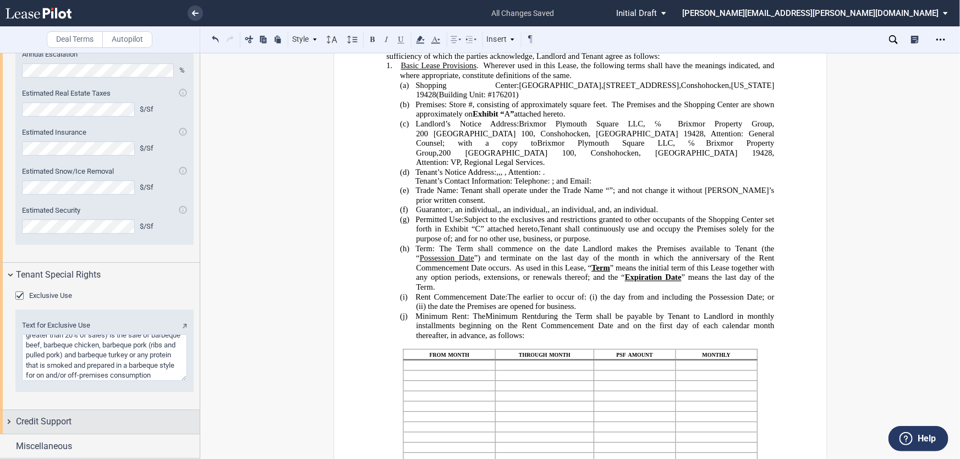
click at [63, 419] on span "Credit Support" at bounding box center [44, 421] width 56 height 13
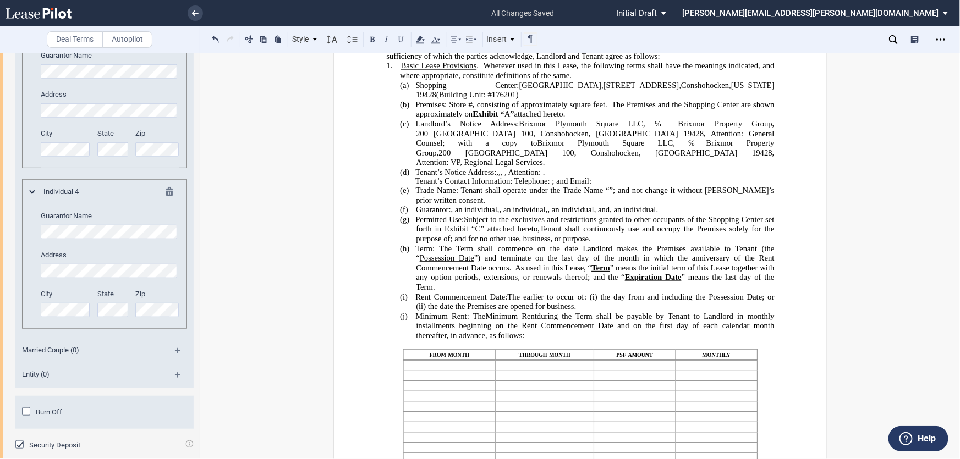
scroll to position [2435, 0]
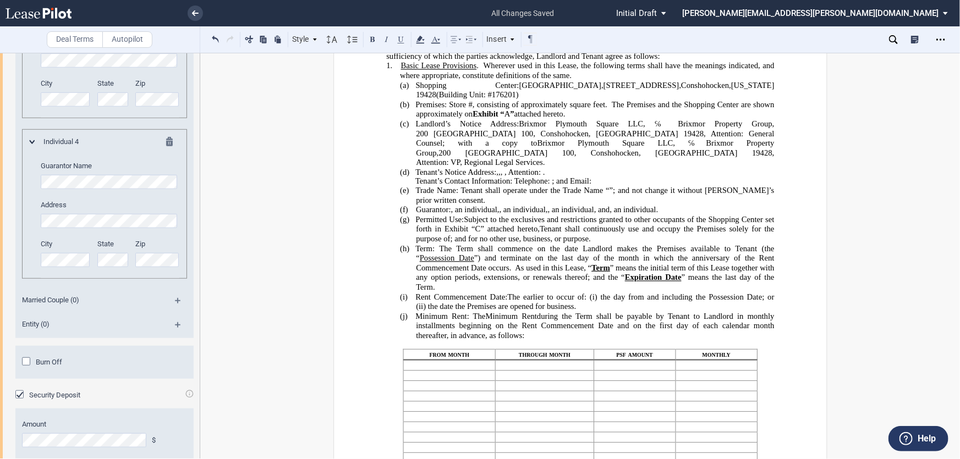
click at [175, 311] on md-icon at bounding box center [182, 304] width 15 height 13
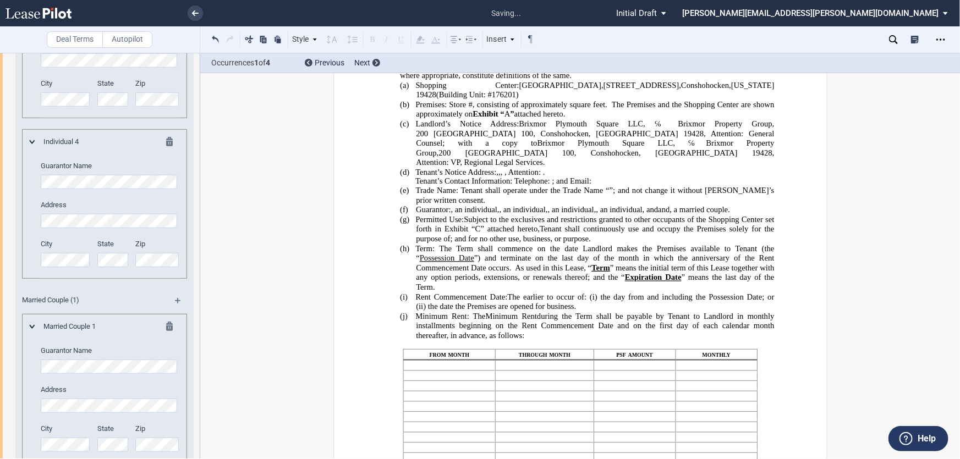
click at [33, 278] on div "Individual 4 Guarantor Name Address City State Zip" at bounding box center [105, 207] width 150 height 141
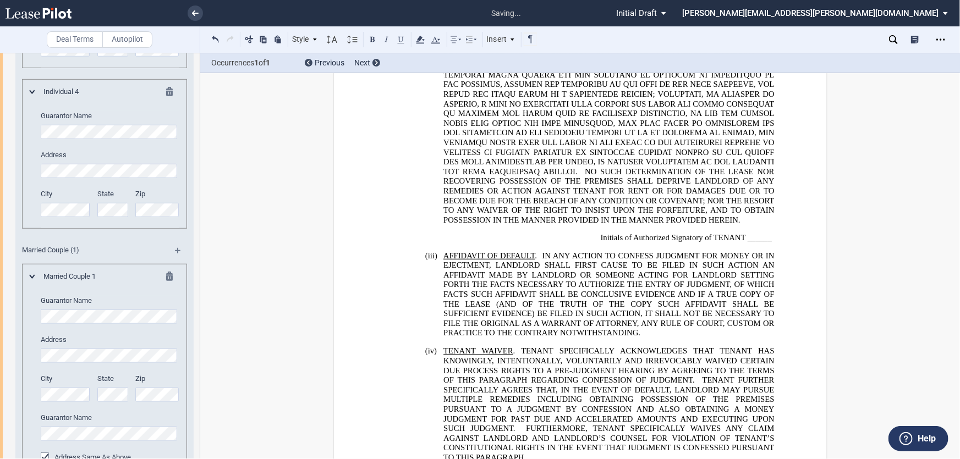
scroll to position [2635, 0]
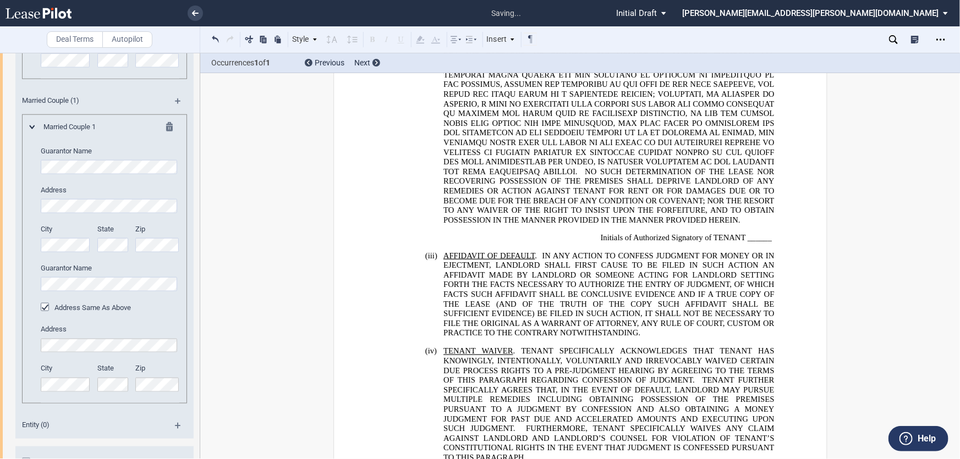
click at [133, 79] on div "City State Zip" at bounding box center [110, 59] width 152 height 39
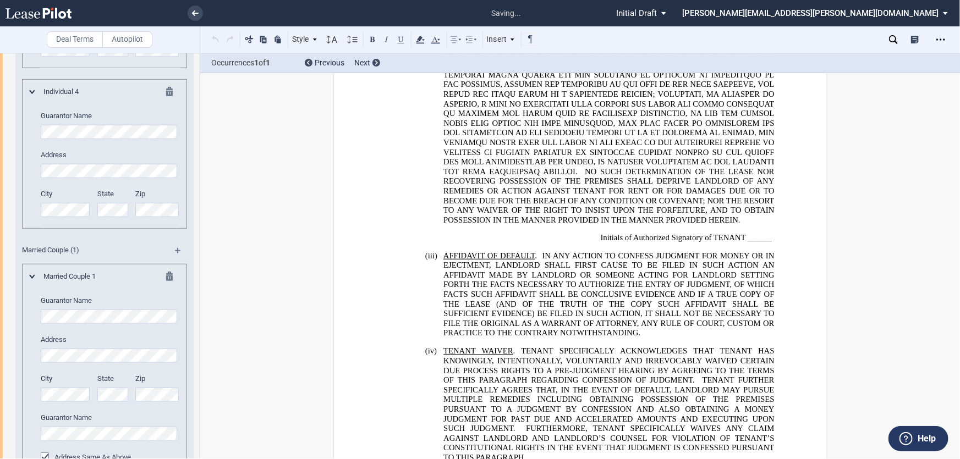
scroll to position [2335, 0]
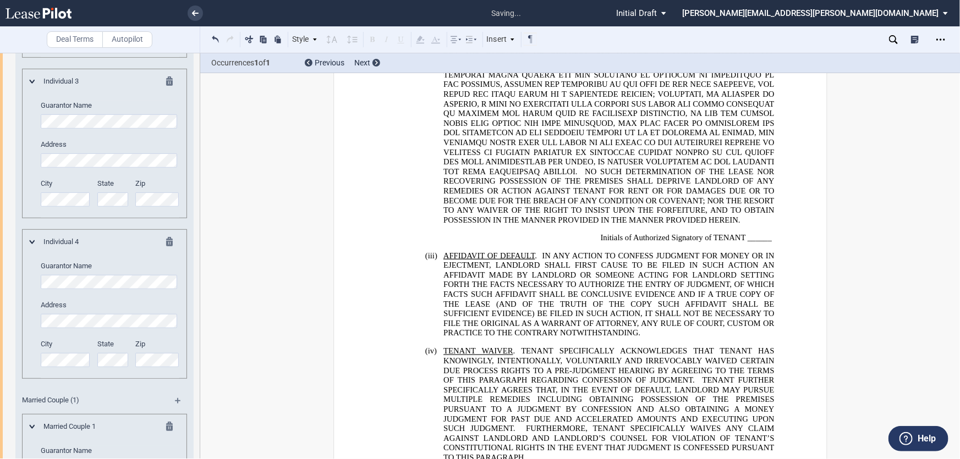
click at [32, 177] on div "Individual 3 Guarantor Name Address City State Zip" at bounding box center [105, 146] width 150 height 141
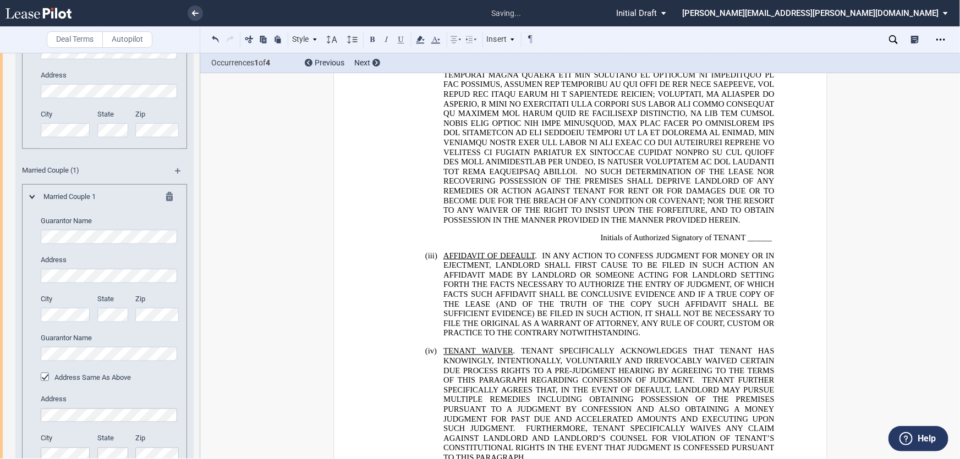
scroll to position [2435, 0]
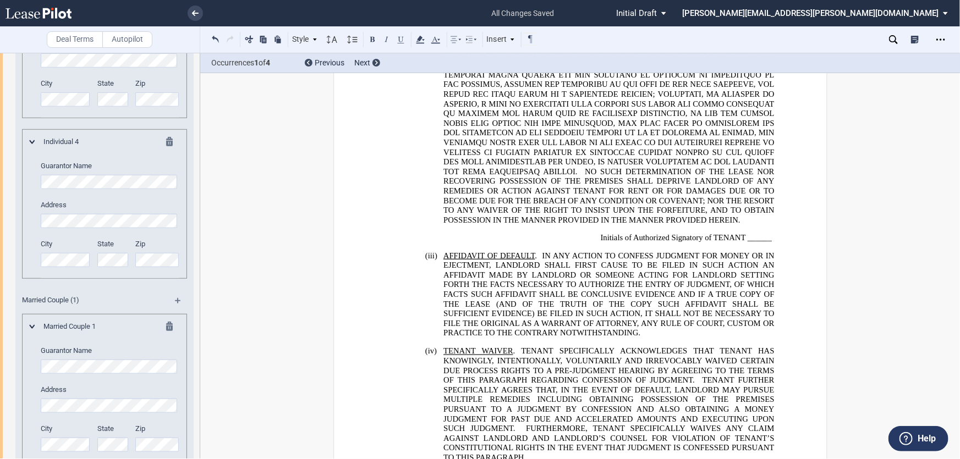
click at [170, 150] on md-icon at bounding box center [172, 143] width 13 height 13
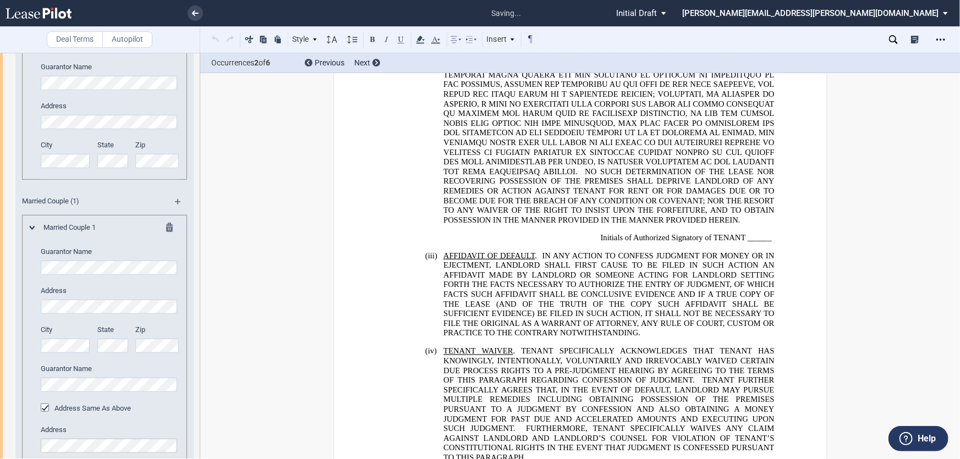
scroll to position [2285, 0]
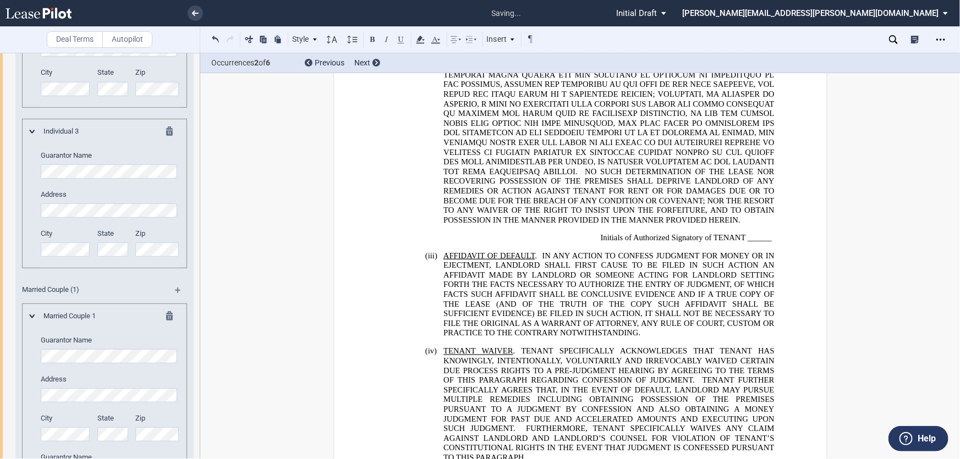
click at [166, 140] on md-icon at bounding box center [172, 132] width 13 height 13
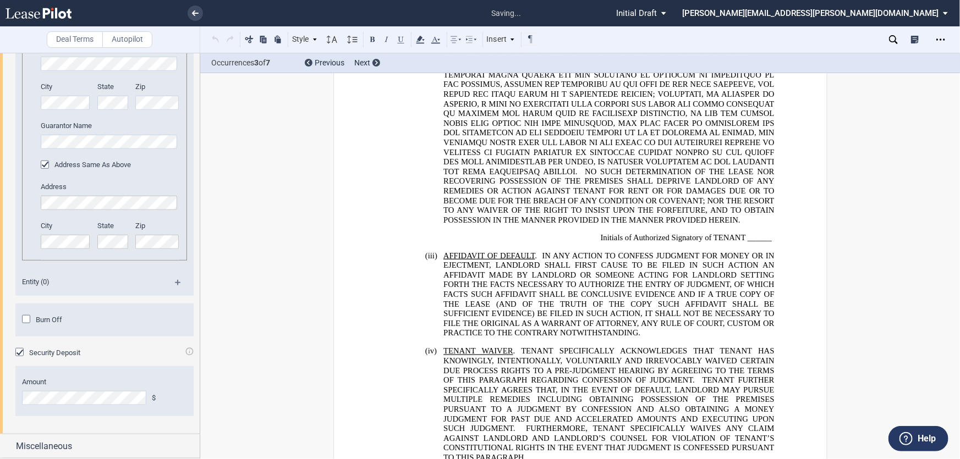
scroll to position [2366, 0]
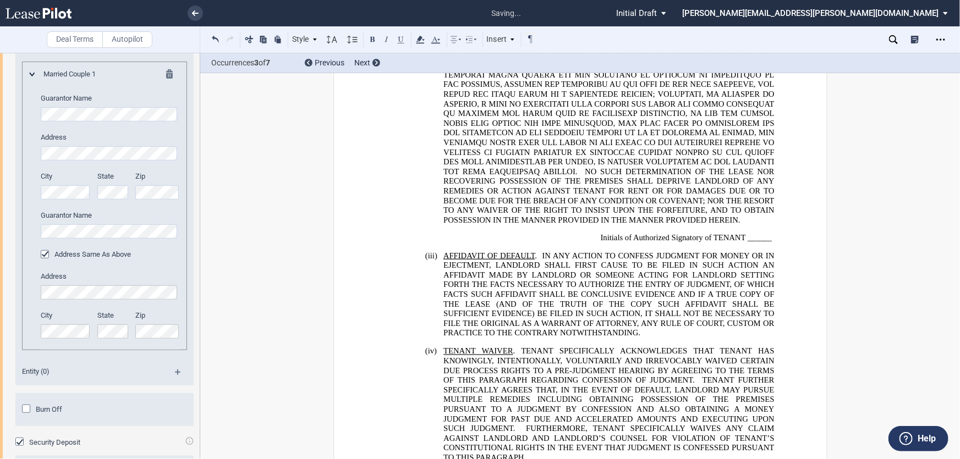
click at [175, 59] on md-icon at bounding box center [182, 52] width 15 height 13
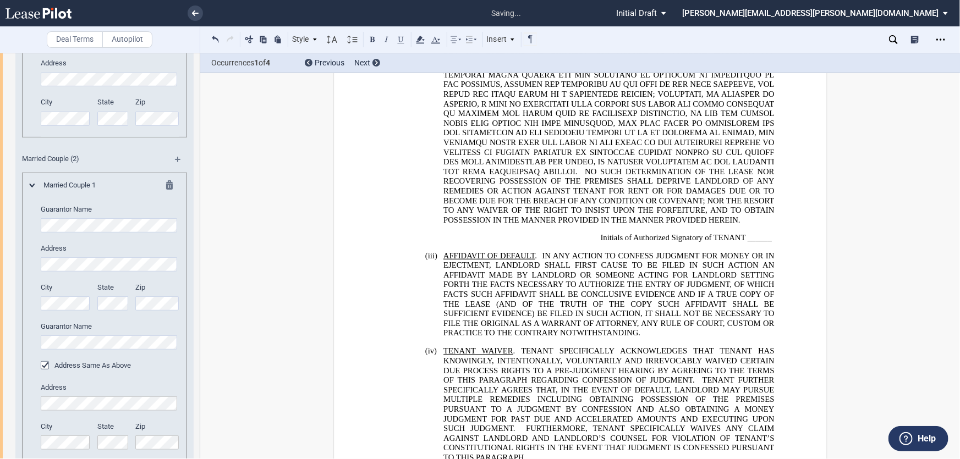
scroll to position [2216, 0]
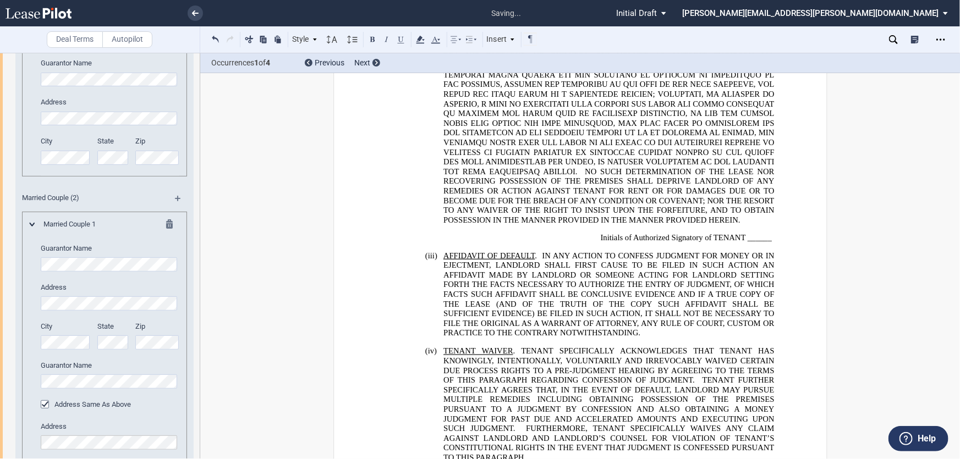
click at [34, 137] on div "Individual 2 Guarantor Name Address City State Zip" at bounding box center [105, 104] width 150 height 141
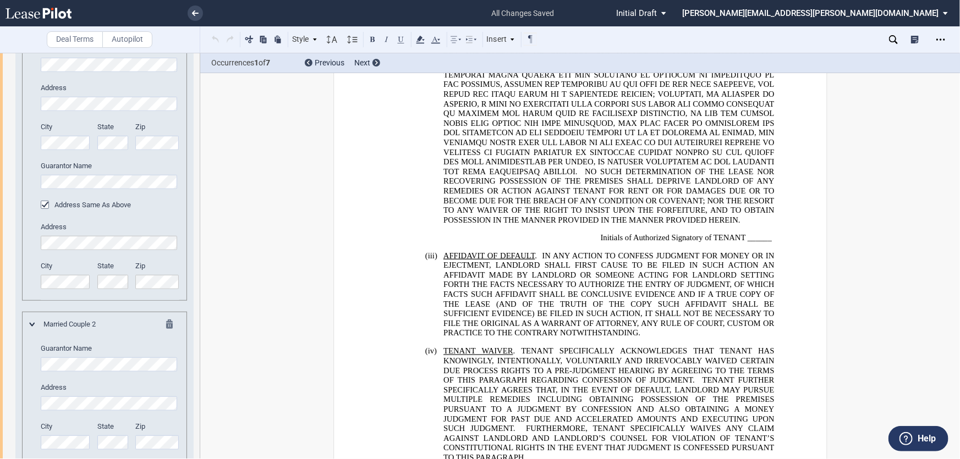
scroll to position [2417, 0]
click at [123, 371] on editor-control "Guarantor Name" at bounding box center [110, 357] width 139 height 28
click at [34, 164] on div "Married Couple 1 Guarantor Name Address City State Zip" at bounding box center [105, 159] width 150 height 280
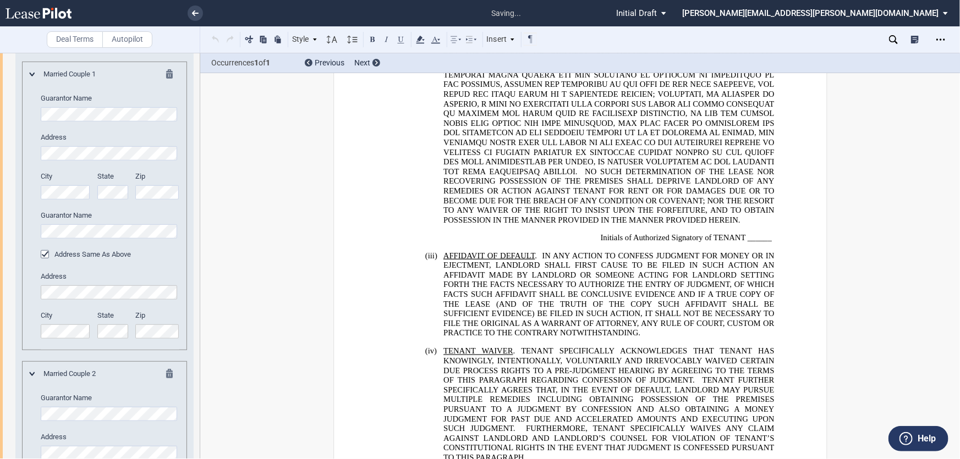
scroll to position [2167, 0]
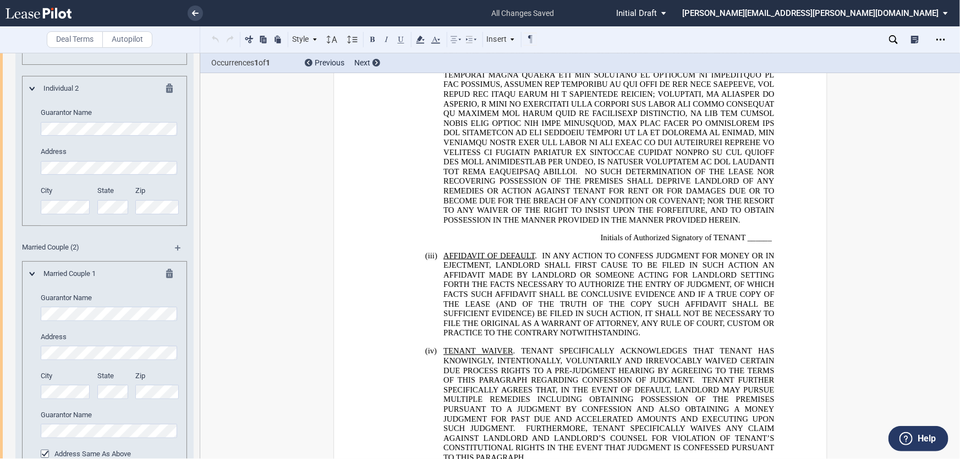
click at [170, 97] on md-icon at bounding box center [172, 90] width 13 height 13
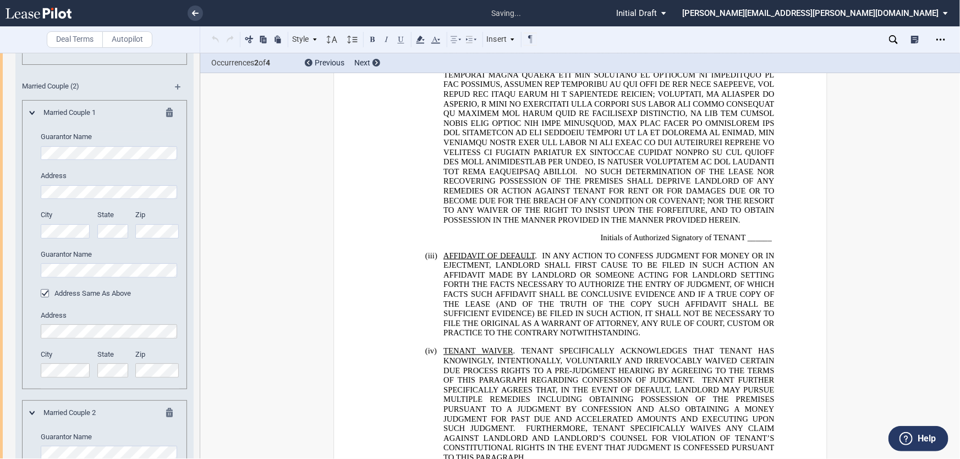
scroll to position [2067, 0]
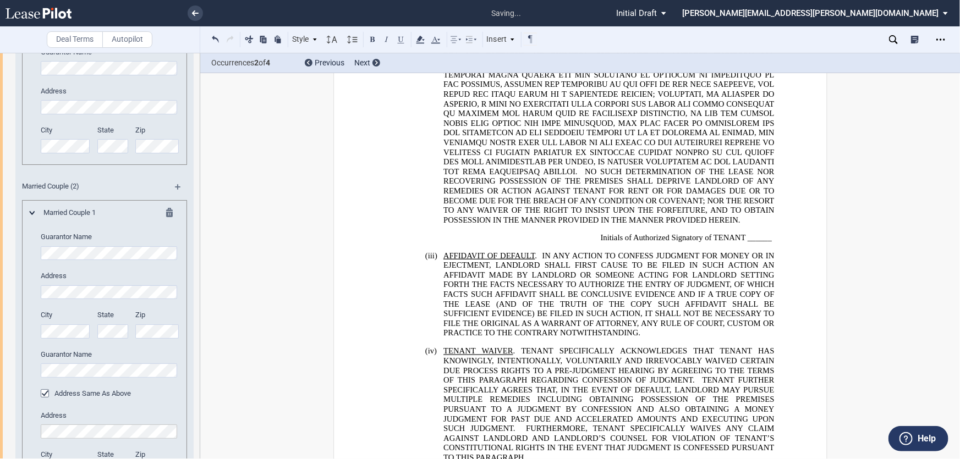
click at [168, 36] on md-icon at bounding box center [172, 29] width 13 height 13
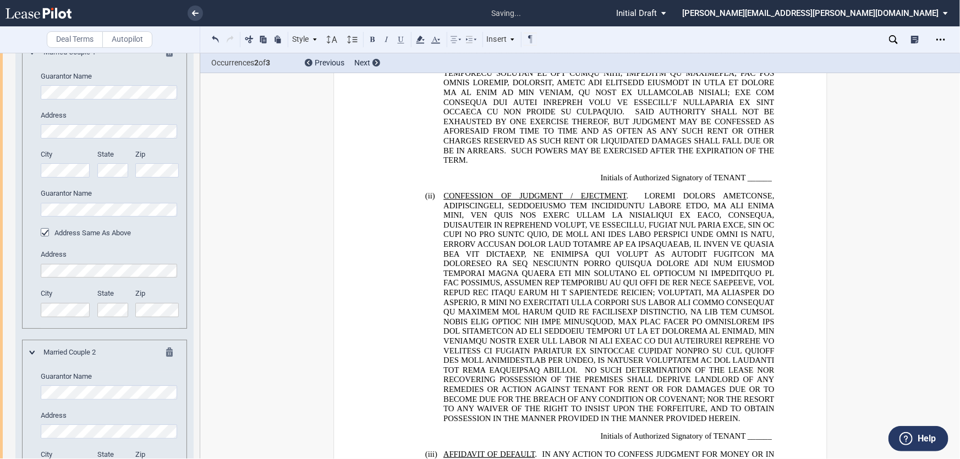
scroll to position [10069, 0]
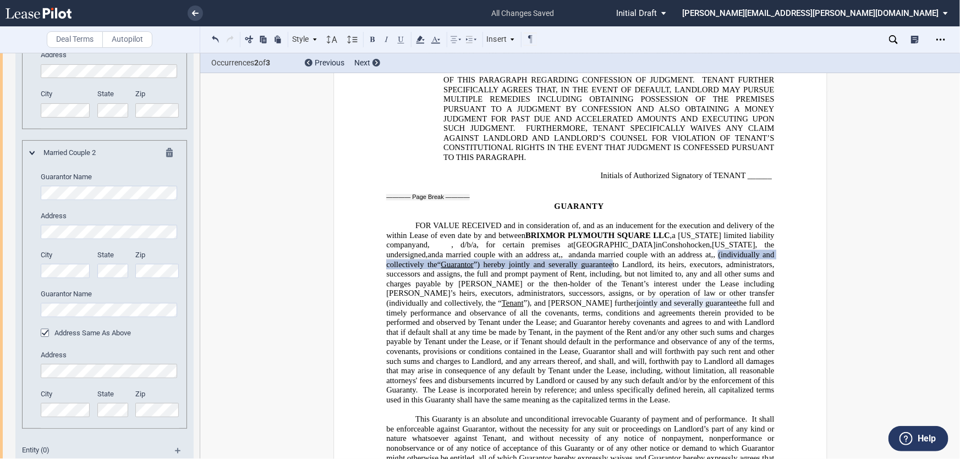
scroll to position [2467, 0]
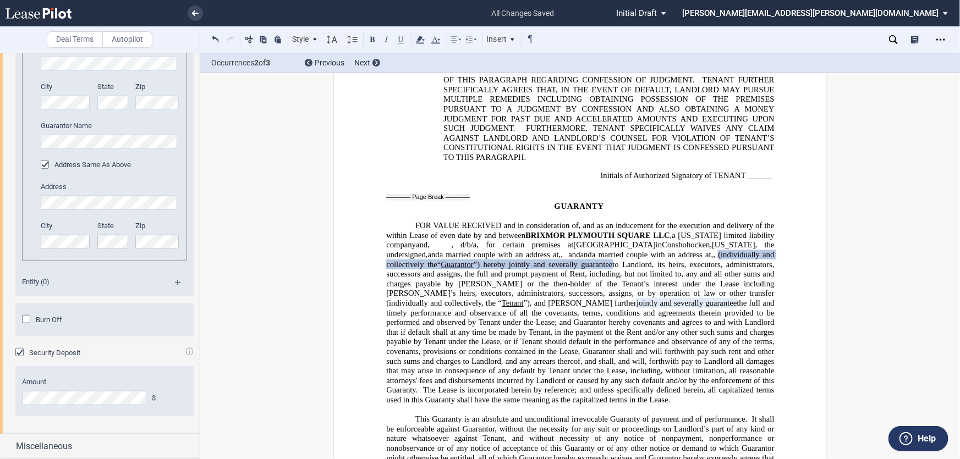
click at [41, 324] on span "Burn Off" at bounding box center [49, 320] width 26 height 8
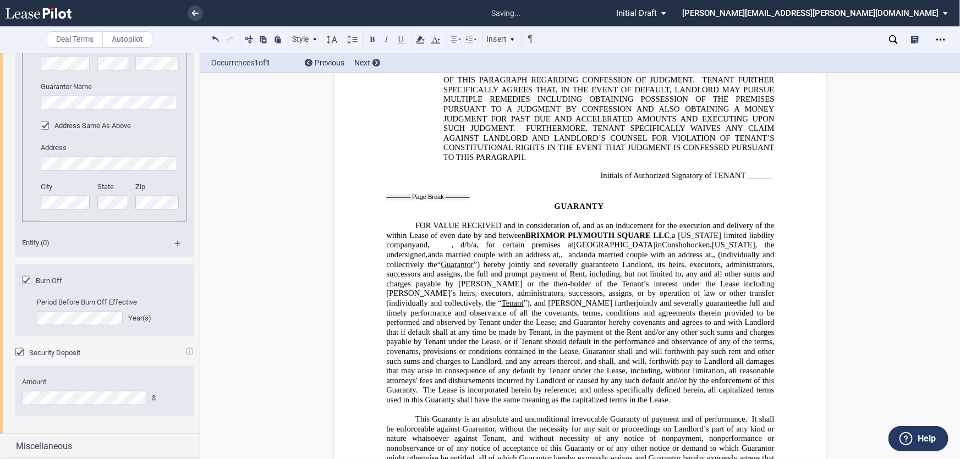
scroll to position [2535, 0]
click at [131, 442] on div "Miscellaneous" at bounding box center [108, 446] width 184 height 13
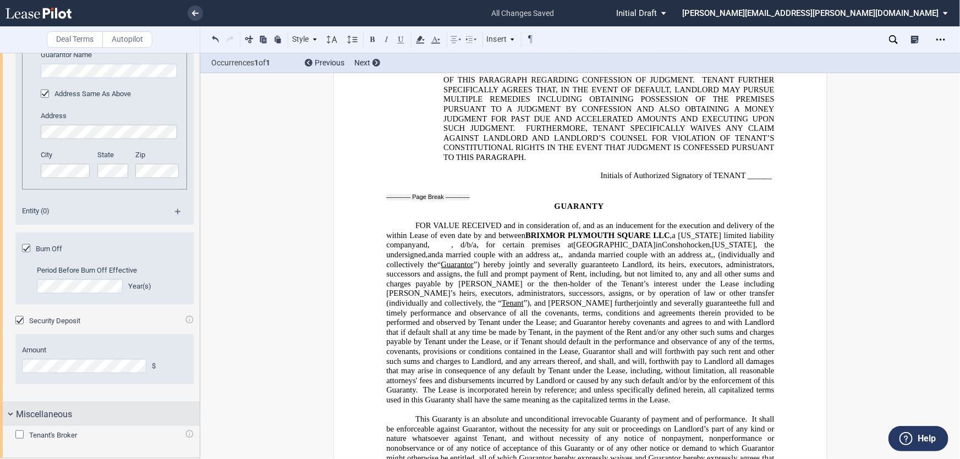
scroll to position [2567, 0]
click at [65, 434] on span "Tenant's Broker" at bounding box center [53, 435] width 48 height 8
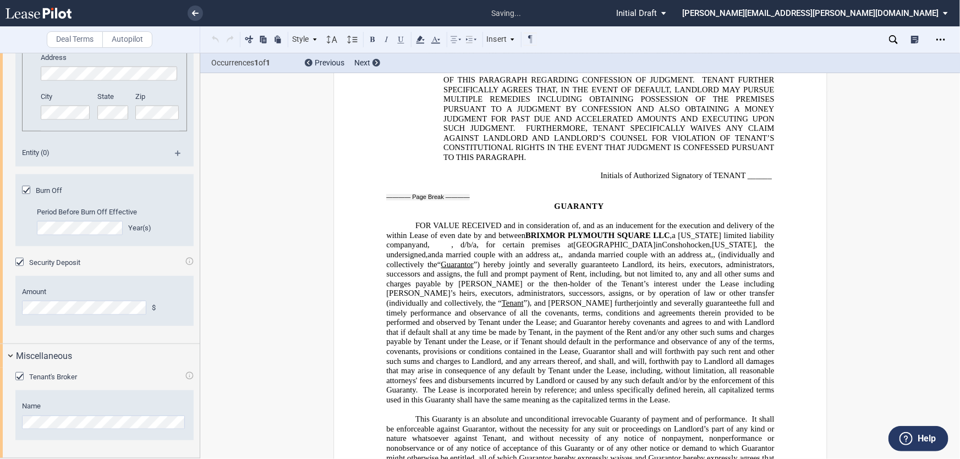
scroll to position [594, 0]
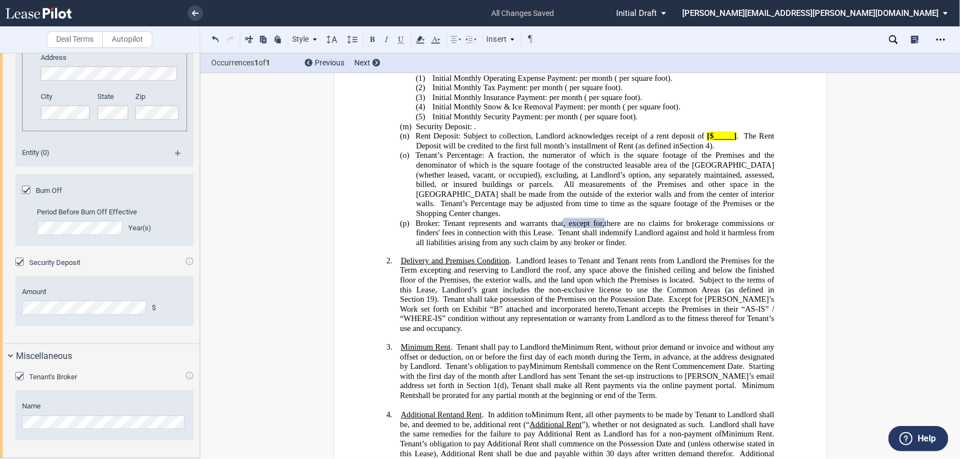
click at [618, 201] on span "All measurements of the Premises and other space in the [GEOGRAPHIC_DATA] shall…" at bounding box center [596, 194] width 360 height 29
click at [736, 141] on span "." at bounding box center [737, 135] width 2 height 9
click at [702, 141] on span "[$ 7,313.74" at bounding box center [719, 135] width 35 height 9
drag, startPoint x: 734, startPoint y: 147, endPoint x: 419, endPoint y: 47, distance: 330.0
click at [703, 147] on span "Rent Deposit: Subject to collection, Landlord acknowledges receipt of a rent de…" at bounding box center [595, 140] width 361 height 19
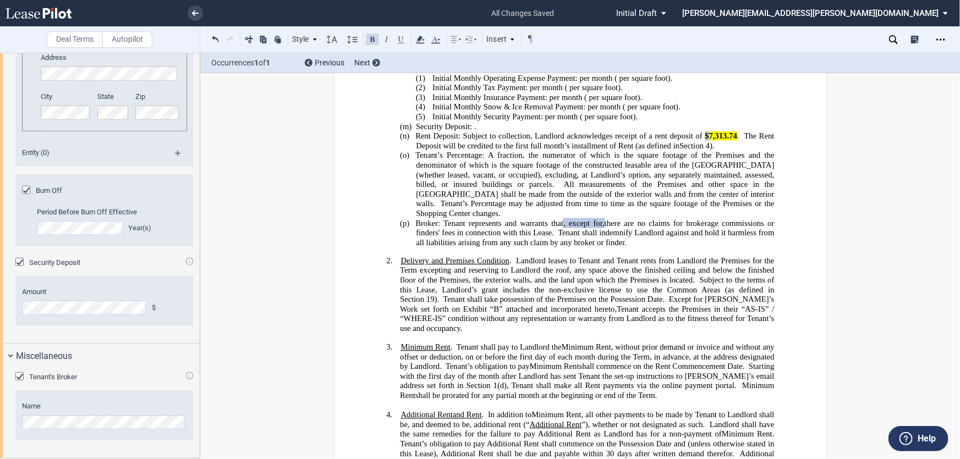
click at [375, 38] on button at bounding box center [372, 38] width 13 height 13
drag, startPoint x: 421, startPoint y: 41, endPoint x: 422, endPoint y: 46, distance: 5.7
click at [421, 40] on icon at bounding box center [420, 39] width 13 height 13
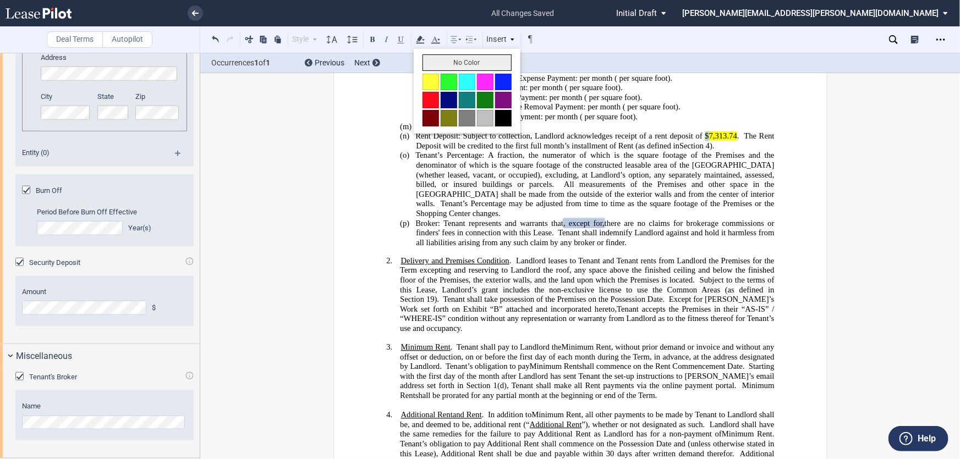
click at [448, 65] on button "No Color" at bounding box center [466, 62] width 89 height 16
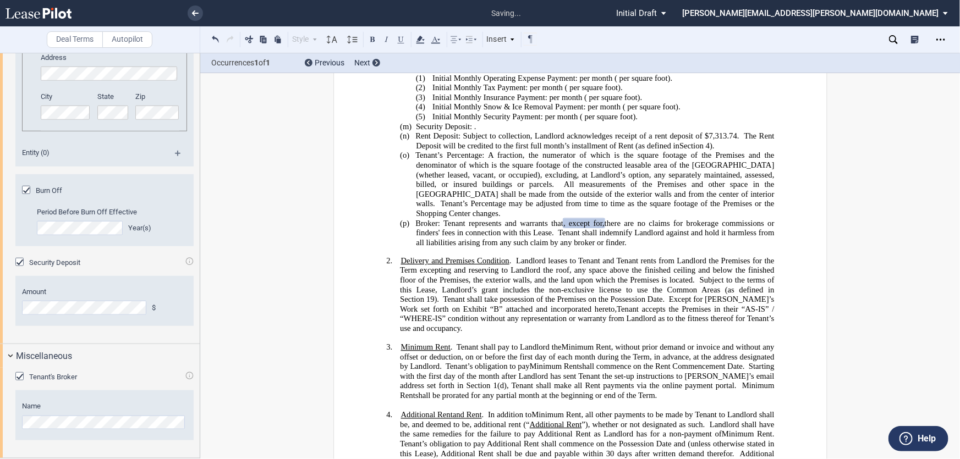
click at [522, 112] on span "Initial Monthly Snow & Ice Removal Payment:" at bounding box center [508, 107] width 153 height 9
click at [541, 83] on span "Initial Monthly Operating Expense Payment:" at bounding box center [504, 78] width 145 height 9
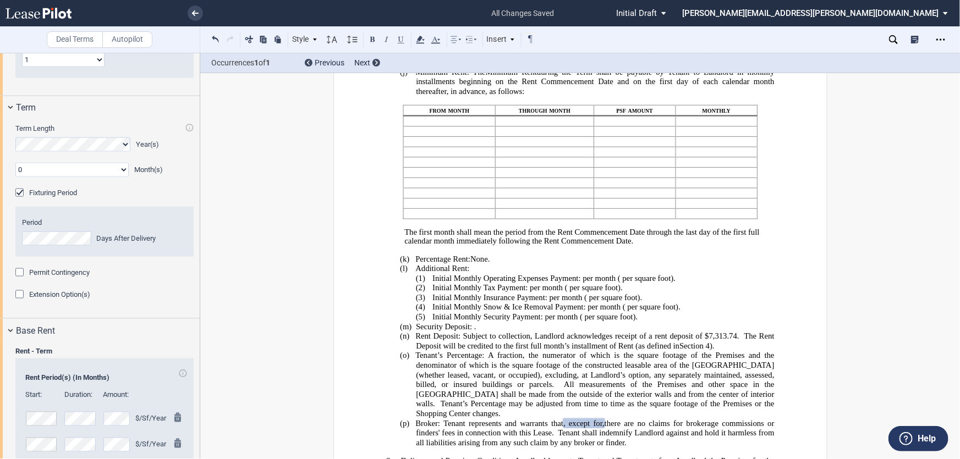
scroll to position [725, 0]
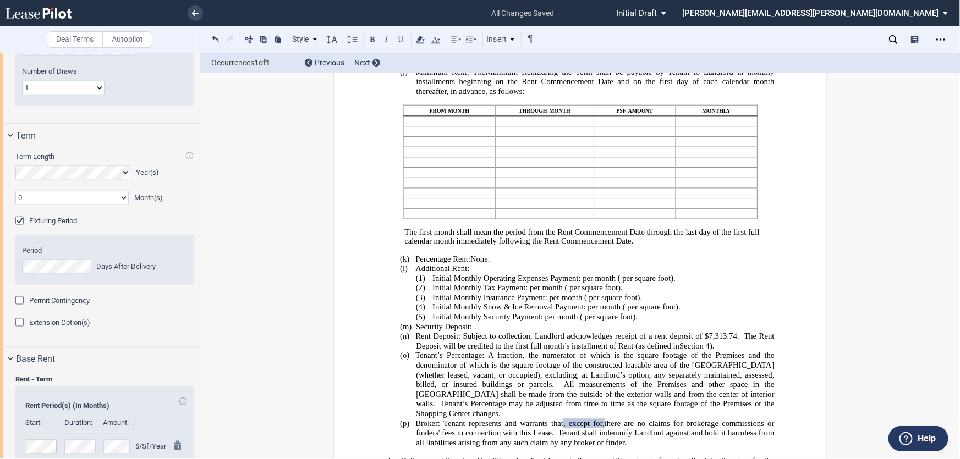
click at [75, 327] on span "Extension Option(s)" at bounding box center [59, 322] width 61 height 8
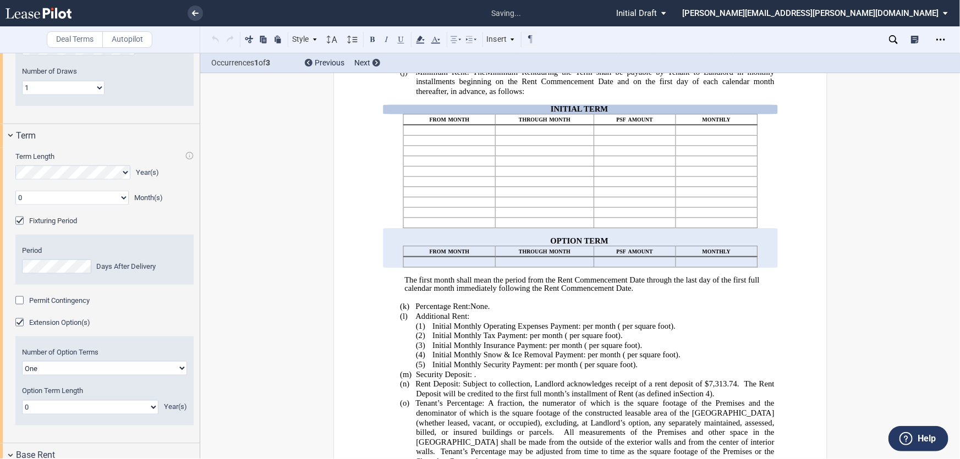
click at [75, 327] on span "Extension Option(s)" at bounding box center [59, 322] width 61 height 8
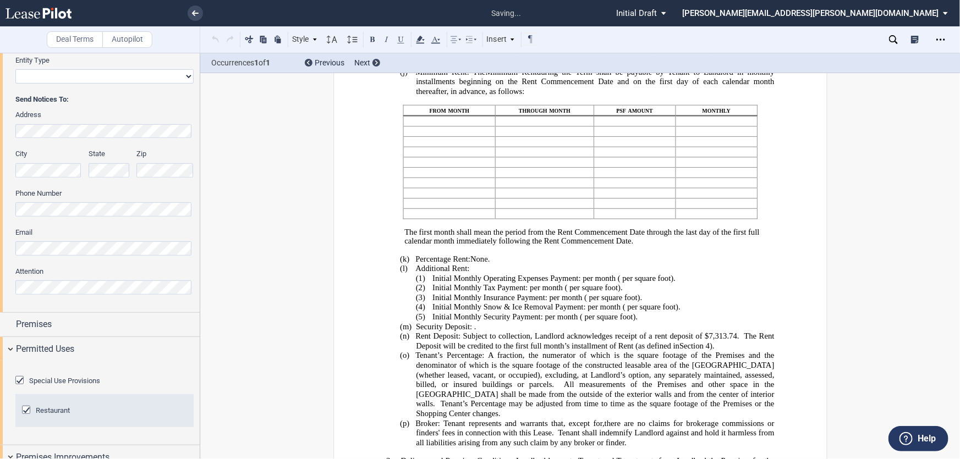
scroll to position [225, 0]
click at [13, 287] on div "Tenant Information Tenant Trade Name Tenant Name Tenant Type Entity Individual …" at bounding box center [100, 101] width 200 height 428
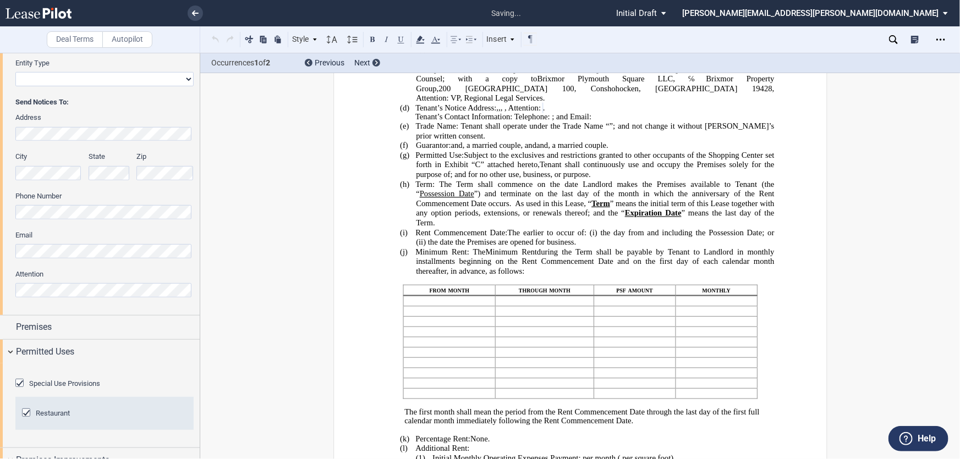
scroll to position [95, 0]
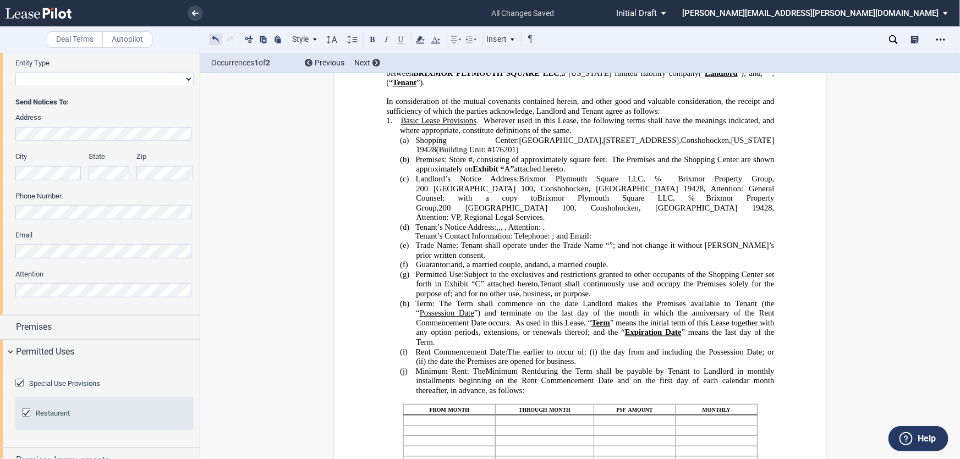
click at [213, 38] on button at bounding box center [215, 38] width 13 height 13
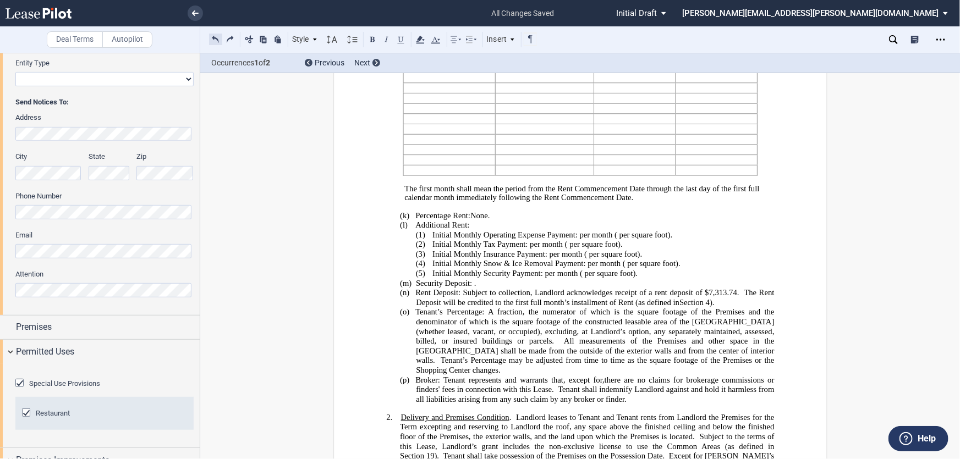
click at [213, 38] on button at bounding box center [215, 38] width 13 height 13
click at [232, 36] on button at bounding box center [229, 38] width 13 height 13
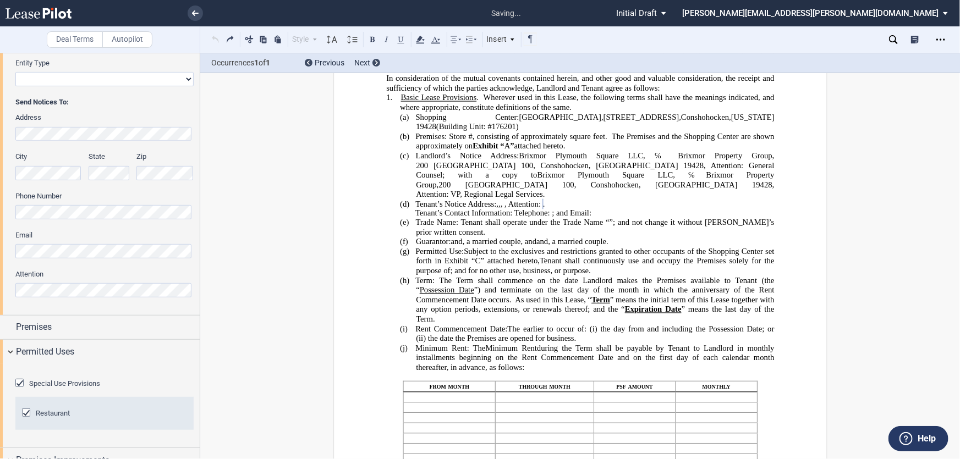
scroll to position [95, 0]
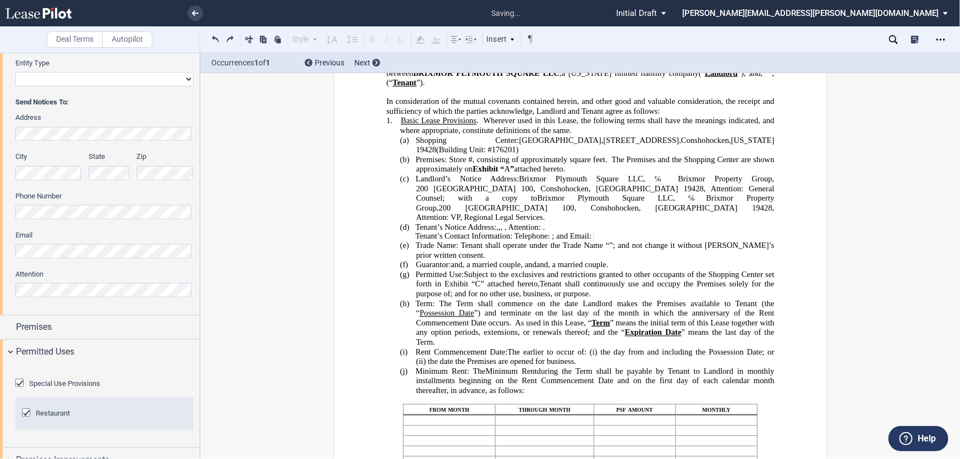
click at [4, 293] on div "Tenant Information Tenant Trade Name Tenant Name Tenant Type Entity Individual …" at bounding box center [100, 101] width 200 height 428
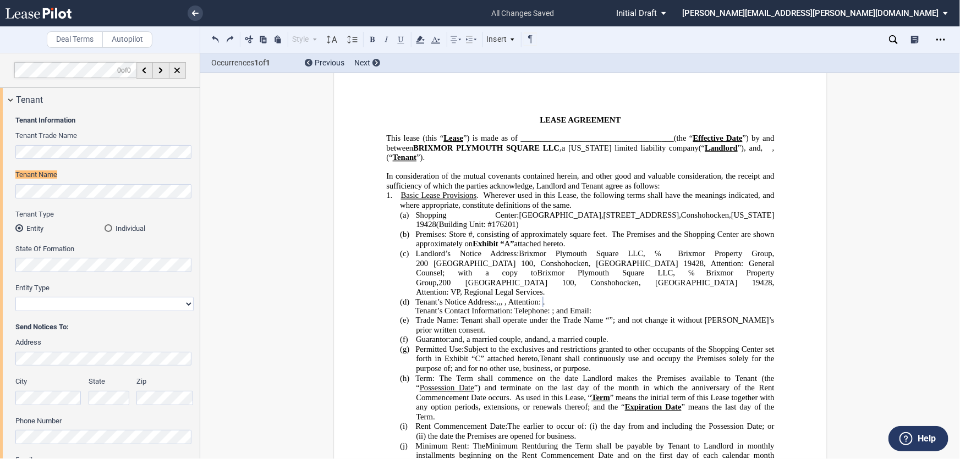
scroll to position [0, 0]
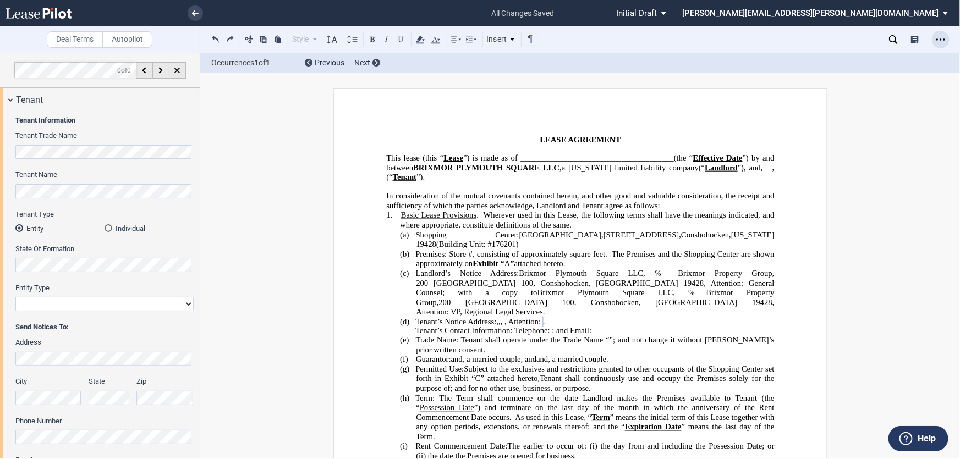
click at [937, 37] on icon "Open Lease options menu" at bounding box center [940, 39] width 9 height 9
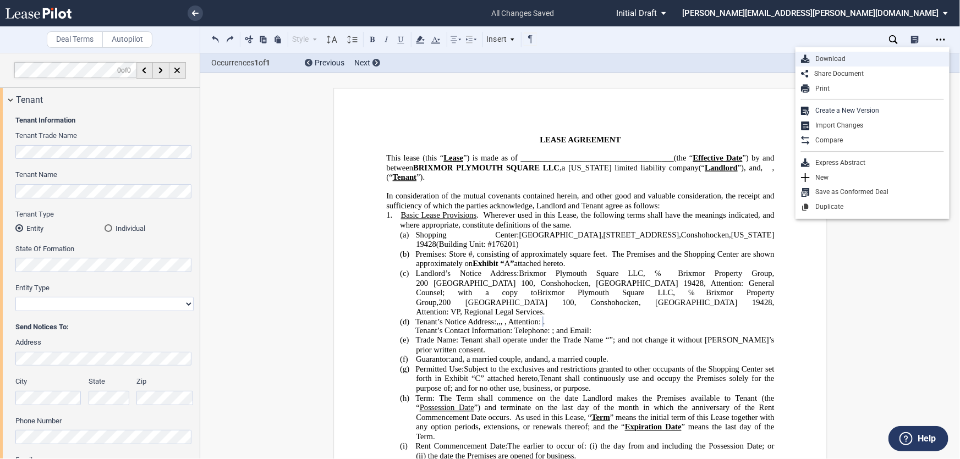
click at [839, 58] on div "Download" at bounding box center [877, 58] width 134 height 9
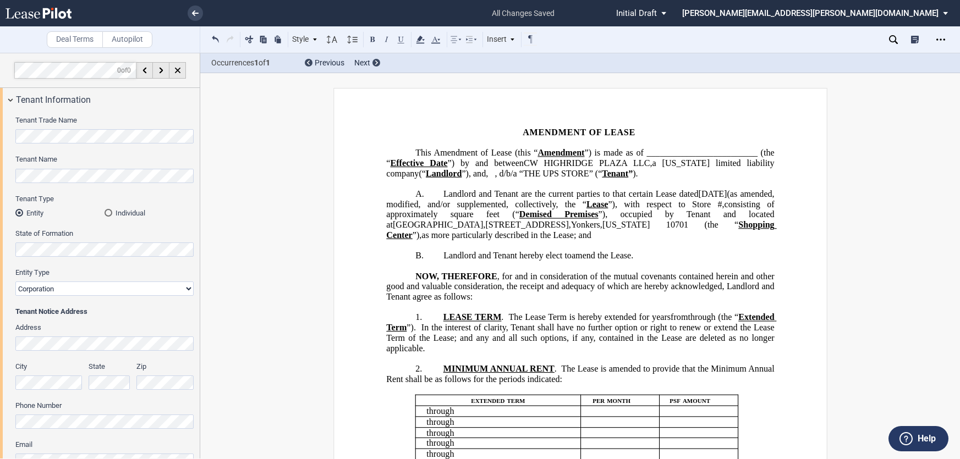
select select "number:2"
